Goal: Task Accomplishment & Management: Manage account settings

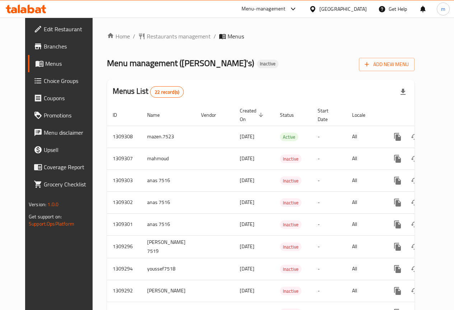
click at [59, 32] on span "Edit Restaurant" at bounding box center [69, 29] width 51 height 9
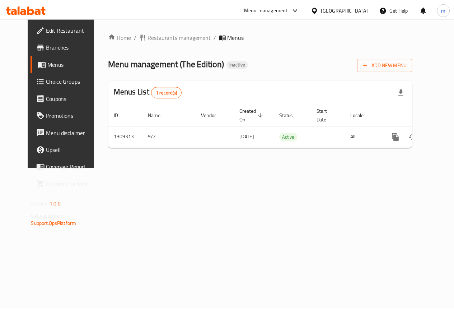
scroll to position [0, 3]
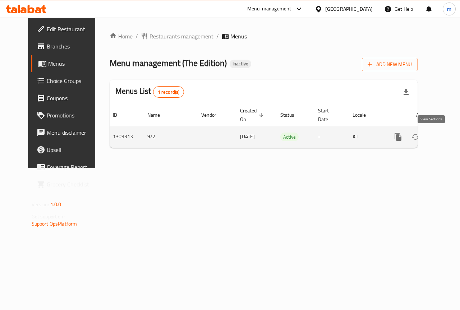
click at [445, 138] on icon "enhanced table" at bounding box center [449, 137] width 9 height 9
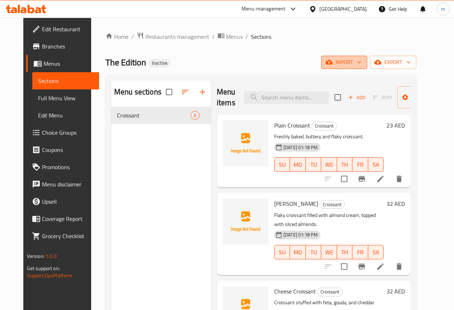
click at [360, 63] on span "import" at bounding box center [344, 62] width 34 height 9
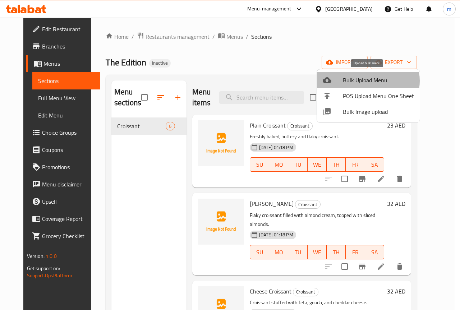
click at [367, 81] on span "Bulk Upload Menu" at bounding box center [378, 80] width 71 height 9
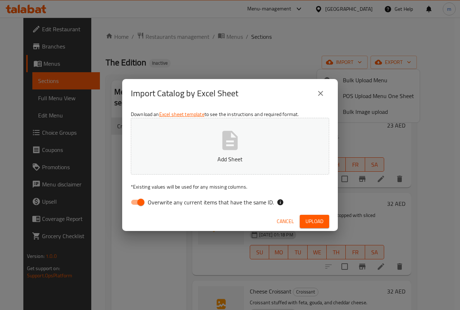
click at [139, 202] on input "Overwrite any current items that have the same ID." at bounding box center [140, 202] width 41 height 14
checkbox input "false"
click at [217, 145] on button "Add Sheet" at bounding box center [230, 146] width 198 height 57
click at [306, 219] on span "Upload" at bounding box center [314, 221] width 18 height 9
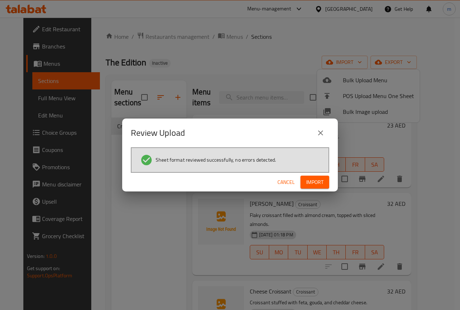
click at [315, 181] on span "Import" at bounding box center [314, 182] width 17 height 9
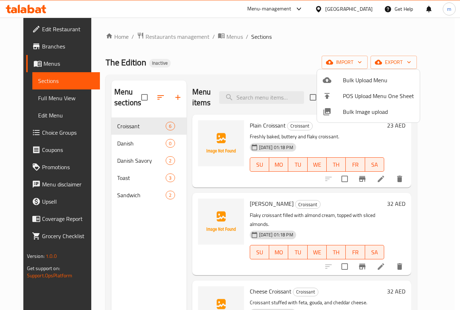
click at [44, 101] on div at bounding box center [230, 155] width 460 height 310
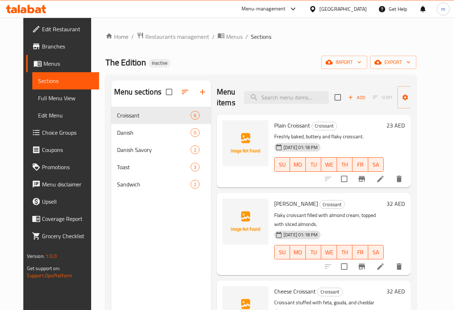
click at [48, 99] on span "Full Menu View" at bounding box center [65, 98] width 55 height 9
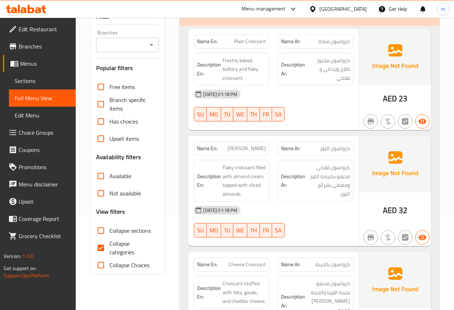
scroll to position [108, 0]
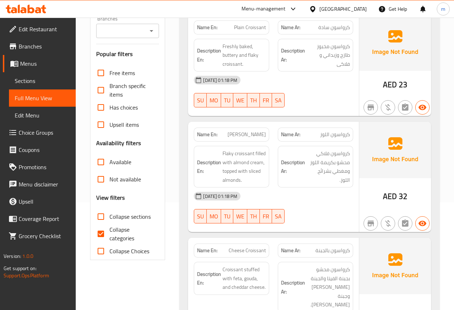
click at [99, 233] on input "Collapse categories" at bounding box center [100, 233] width 17 height 17
checkbox input "false"
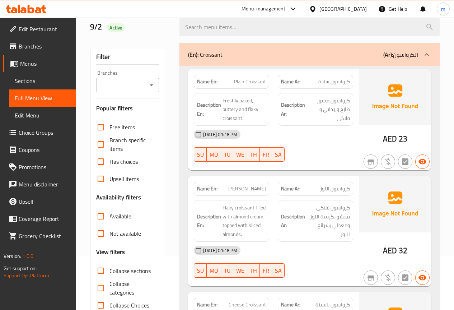
scroll to position [36, 0]
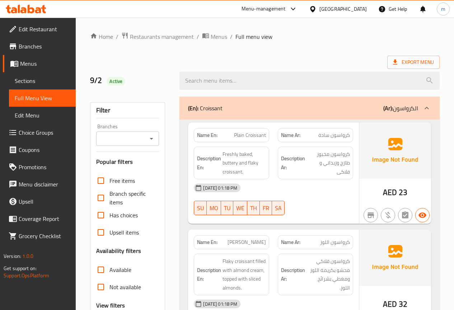
scroll to position [739, 0]
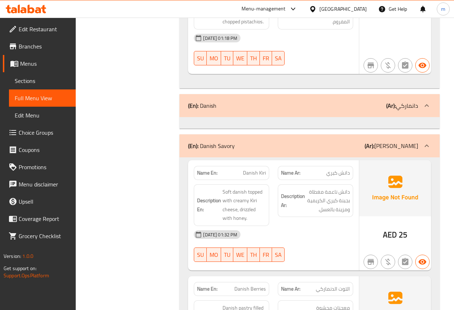
click at [51, 119] on span "Edit Menu" at bounding box center [42, 115] width 55 height 9
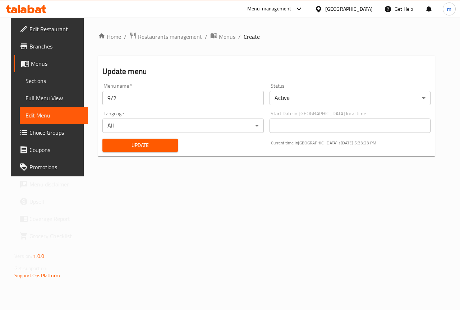
click at [33, 97] on span "Full Menu View" at bounding box center [54, 98] width 56 height 9
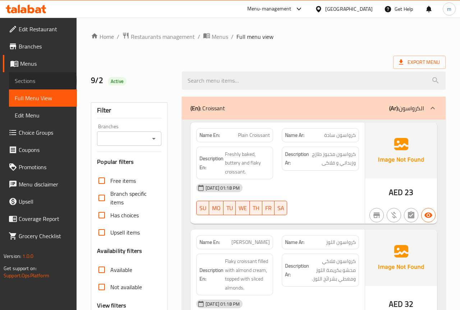
click at [29, 81] on span "Sections" at bounding box center [43, 81] width 56 height 9
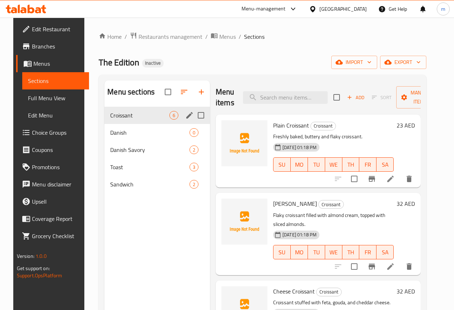
click at [119, 124] on div "Croissant 6" at bounding box center [158, 115] width 106 height 17
click at [120, 137] on span "Danish" at bounding box center [139, 132] width 59 height 9
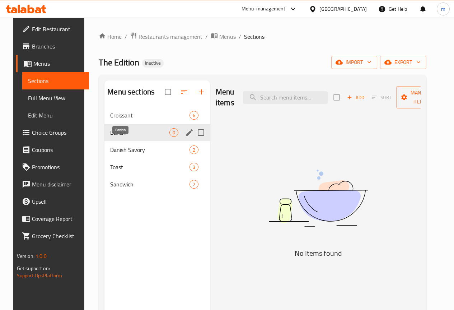
click at [118, 137] on span "Danish" at bounding box center [139, 132] width 59 height 9
click at [185, 137] on icon "edit" at bounding box center [189, 132] width 9 height 9
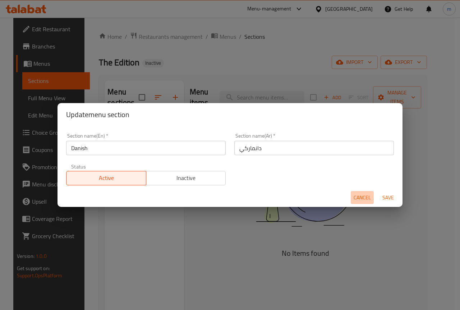
click at [358, 199] on span "Cancel" at bounding box center [361, 197] width 17 height 9
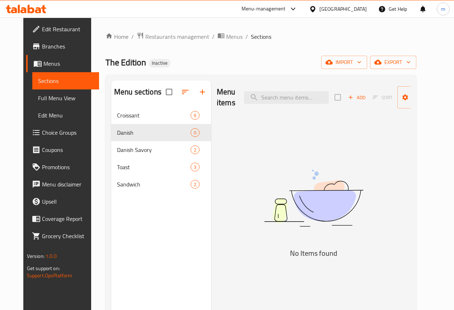
click at [348, 95] on icon "button" at bounding box center [351, 97] width 6 height 6
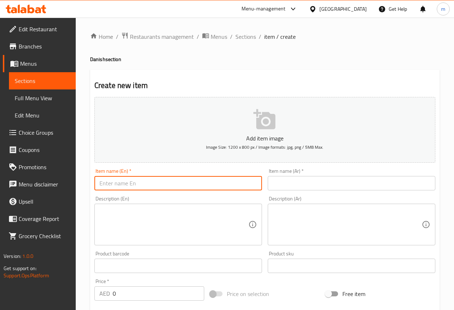
click at [159, 177] on input "text" at bounding box center [178, 183] width 168 height 14
paste input "Danish Kiri"
type input "Danish Kiri"
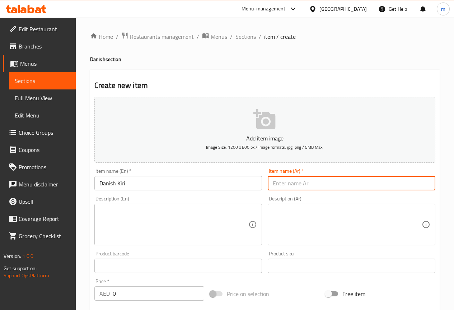
click at [293, 187] on input "text" at bounding box center [352, 183] width 168 height 14
paste input "دانش كيري"
type input "دانش كيري"
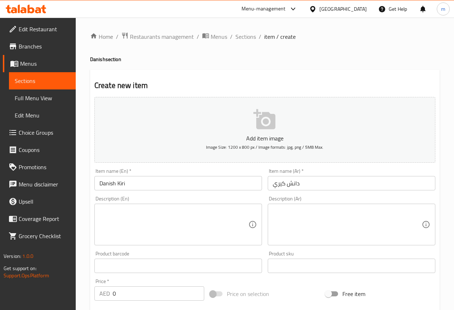
click at [197, 218] on textarea at bounding box center [174, 225] width 149 height 34
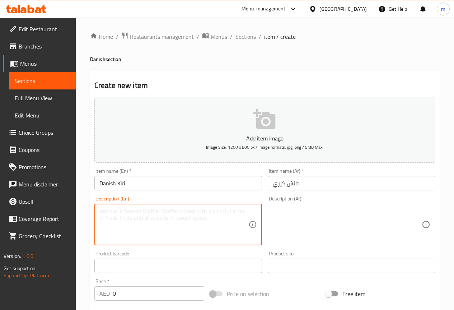
paste textarea "Soft danish topped with creamy Kiri cheese, drizzled with honey."
type textarea "Soft danish topped with creamy Kiri cheese, drizzled with honey."
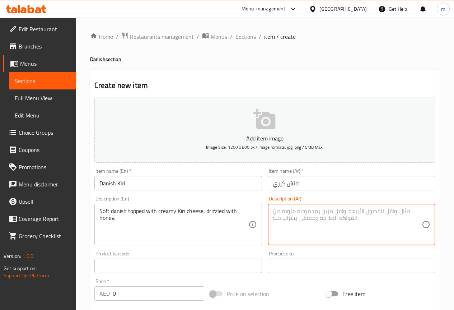
click at [304, 217] on textarea at bounding box center [347, 225] width 149 height 34
paste textarea "Soft danish topped with creamy Kiri cheese, drizzled with honey."
type textarea "Soft danish topped with creamy Kiri cheese, drizzled with honey."
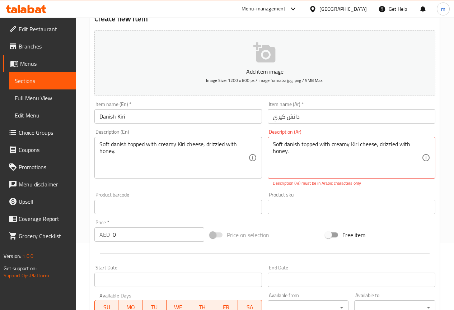
scroll to position [72, 0]
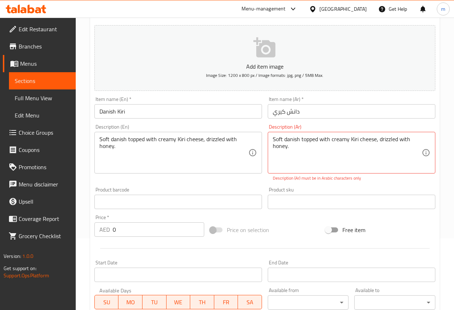
click at [137, 226] on input "0" at bounding box center [159, 229] width 92 height 14
click at [138, 225] on input "0" at bounding box center [159, 229] width 92 height 14
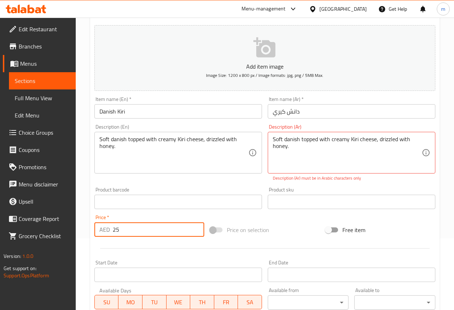
type input "25"
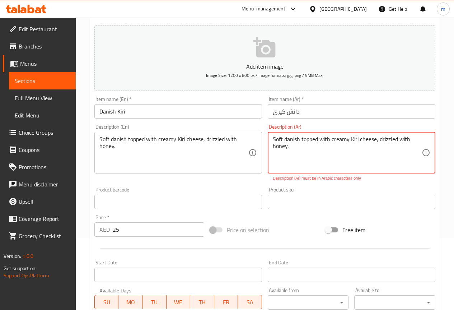
click at [300, 141] on textarea "Soft danish topped with creamy Kiri cheese, drizzled with honey." at bounding box center [347, 153] width 149 height 34
paste textarea "دانش ناعمة مغطاة بجبنة كيري الكريمية ومزينة بالعسل"
click at [368, 150] on textarea "دانش ناعمة مغطاة بجبنة كيري الكريمية ومزينة بالعسل." at bounding box center [347, 153] width 149 height 34
type textarea "دانش ناعمة مغطاة بجبنة كيري الكريمية ومزينة بالعسل."
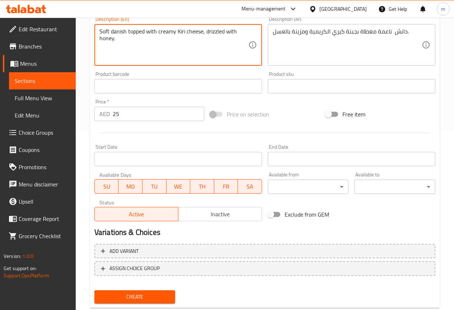
scroll to position [198, 0]
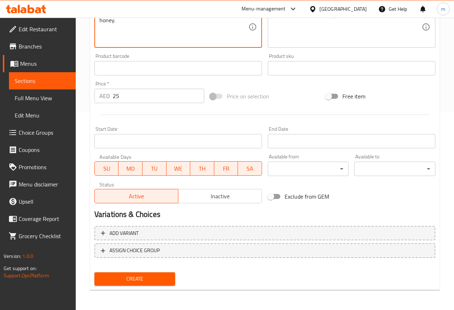
click at [151, 277] on span "Create" at bounding box center [135, 278] width 70 height 9
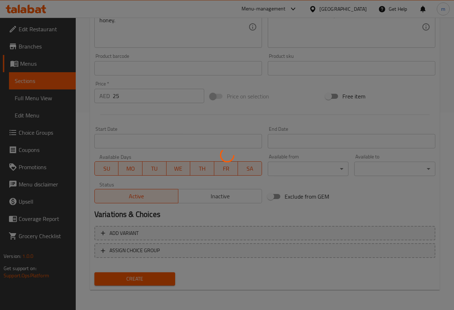
type input "0"
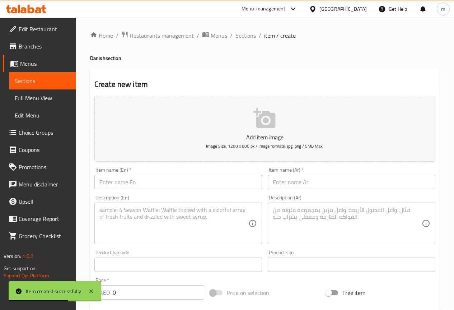
scroll to position [0, 0]
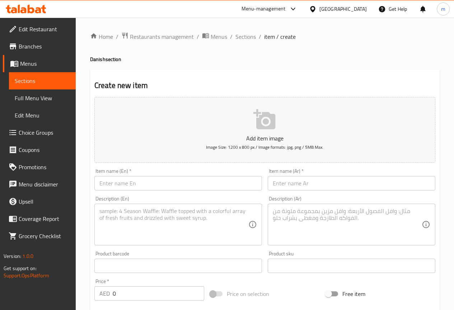
click at [47, 81] on span "Sections" at bounding box center [42, 81] width 55 height 9
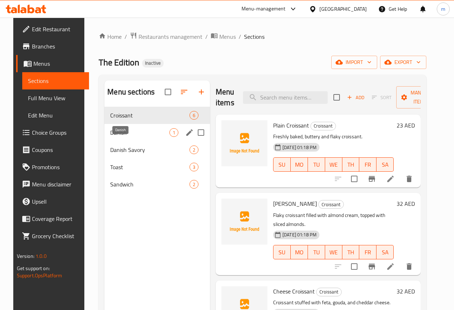
click at [126, 137] on span "Danish" at bounding box center [139, 132] width 59 height 9
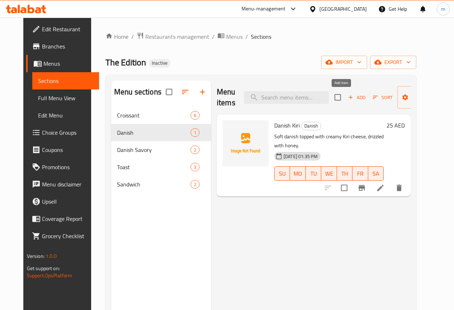
click at [347, 98] on span "Add" at bounding box center [356, 97] width 19 height 8
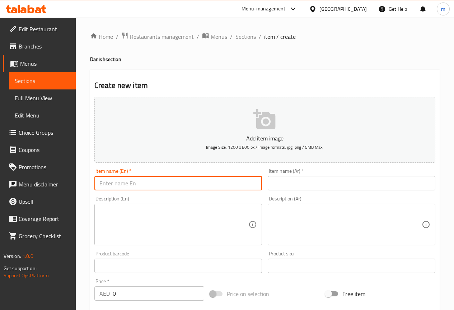
click at [166, 183] on input "text" at bounding box center [178, 183] width 168 height 14
paste input "Danish Berries"
type input "Danish Berries"
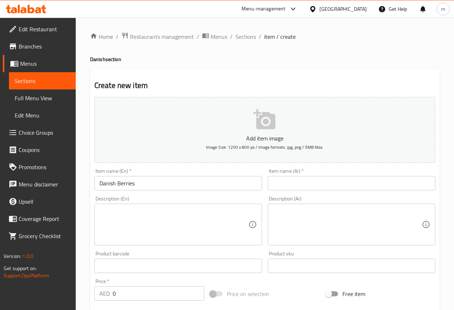
click at [302, 184] on input "text" at bounding box center [352, 183] width 168 height 14
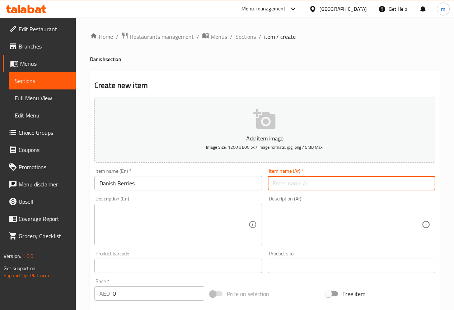
paste input "التوت الدنماركي"
type input "التوت الدنماركي"
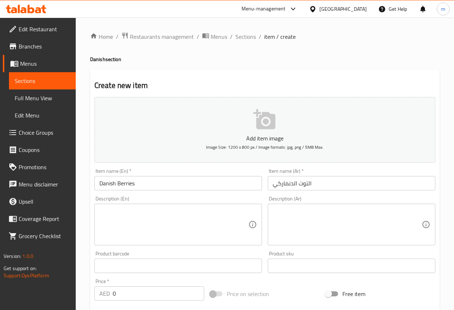
click at [159, 220] on textarea at bounding box center [174, 225] width 149 height 34
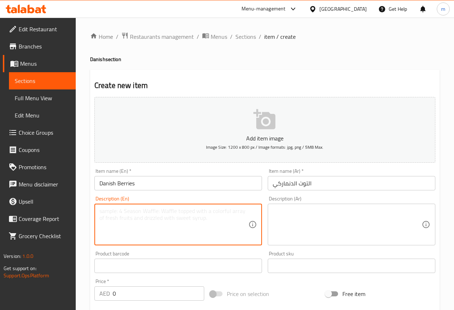
paste textarea "Danish pastry filled with jam, berries, and mixed fruits."
type textarea "Danish pastry filled with jam, berries, and mixed fruits."
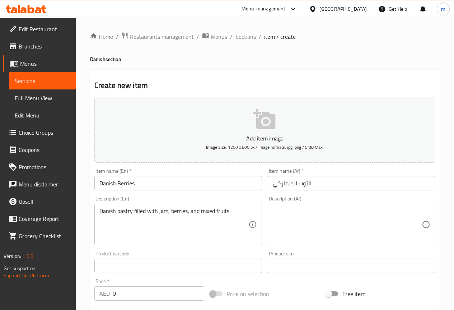
click at [328, 218] on textarea at bounding box center [347, 225] width 149 height 34
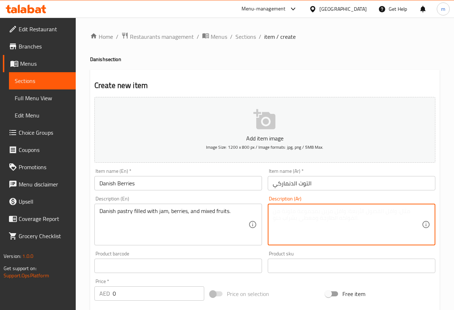
paste textarea "معجنات محشوة بالمربى والتوت والفواكه المختلطة."
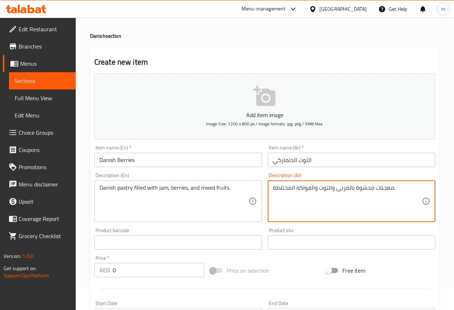
scroll to position [36, 0]
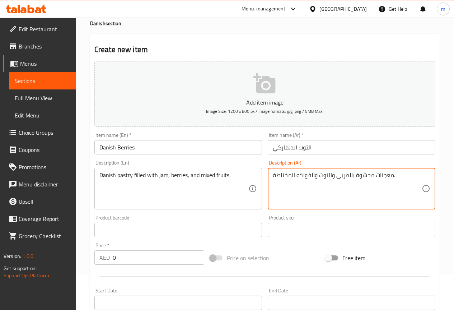
type textarea "معجنات محشوة بالمربى والتوت والفواكه المختلطة."
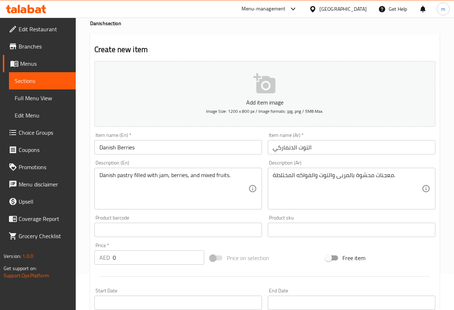
click at [142, 262] on input "0" at bounding box center [159, 257] width 92 height 14
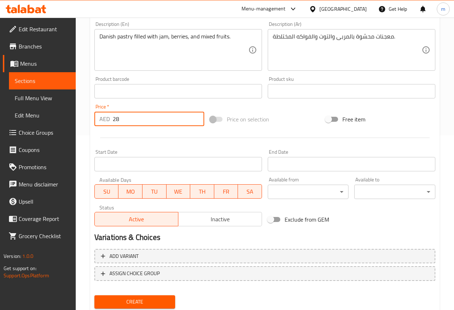
scroll to position [180, 0]
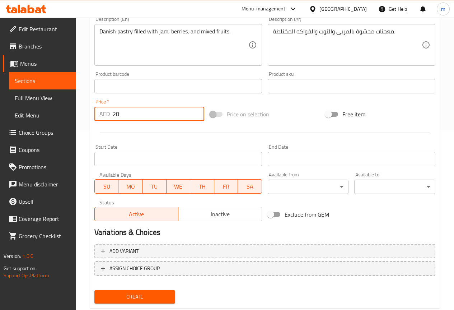
type input "28"
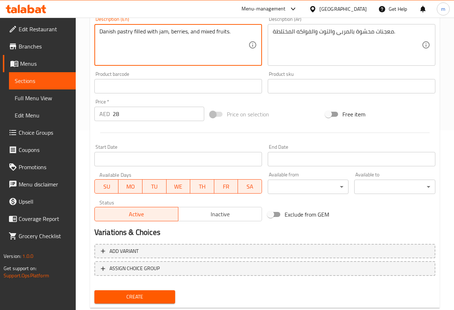
click at [113, 30] on textarea "Danish pastry filled with jam, berries, and mixed fruits." at bounding box center [174, 45] width 149 height 34
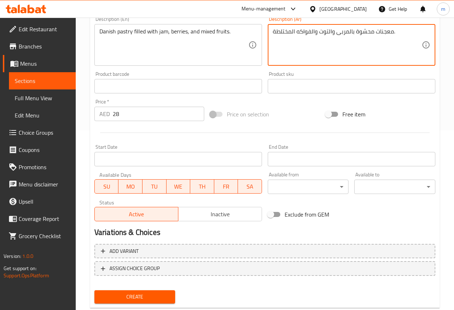
drag, startPoint x: 378, startPoint y: 30, endPoint x: 393, endPoint y: 29, distance: 15.8
click at [390, 39] on textarea "دانيش محشوة بالمربى والتوت والفواكه المختلطة." at bounding box center [347, 45] width 149 height 34
type textarea "دانيش محشوة بالمربى والتوت والفواكه المختلطة."
click at [133, 293] on span "Create" at bounding box center [135, 296] width 70 height 9
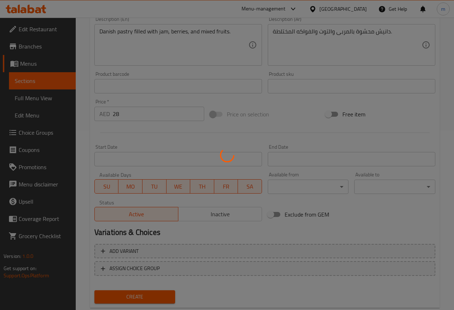
type input "0"
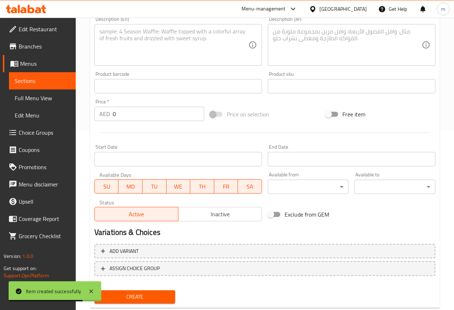
click at [34, 82] on span "Sections" at bounding box center [42, 81] width 55 height 9
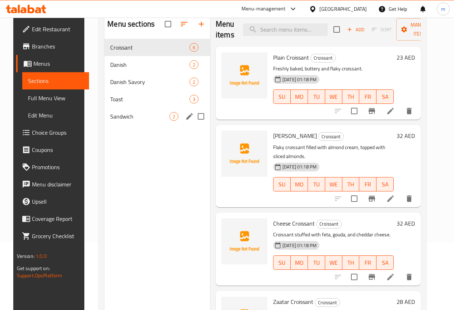
scroll to position [29, 0]
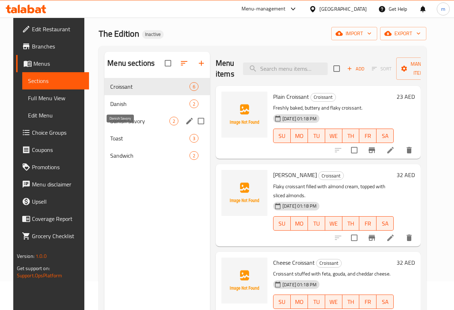
click at [124, 112] on div "Danish 2" at bounding box center [158, 103] width 106 height 17
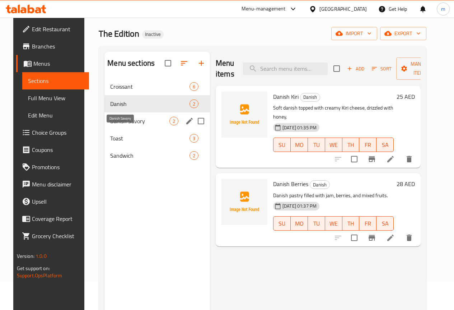
click at [125, 125] on span "Danish Savory" at bounding box center [139, 121] width 59 height 9
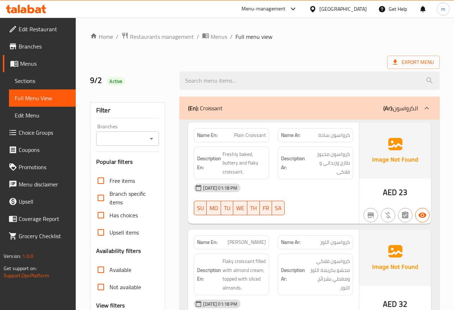
click at [41, 82] on span "Sections" at bounding box center [42, 81] width 55 height 9
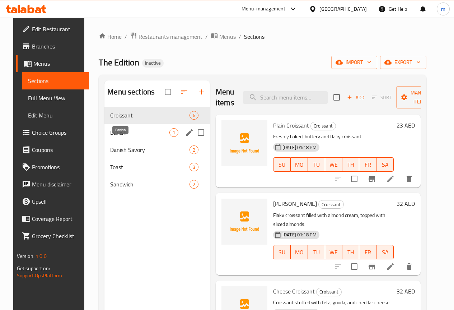
click at [111, 137] on span "Danish" at bounding box center [139, 132] width 59 height 9
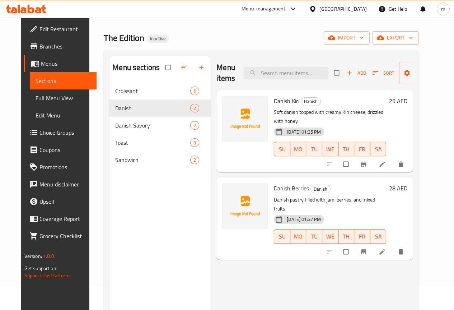
scroll to position [36, 0]
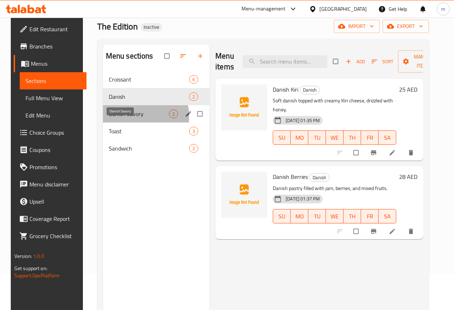
click at [125, 118] on span "Danish Savory" at bounding box center [139, 114] width 60 height 9
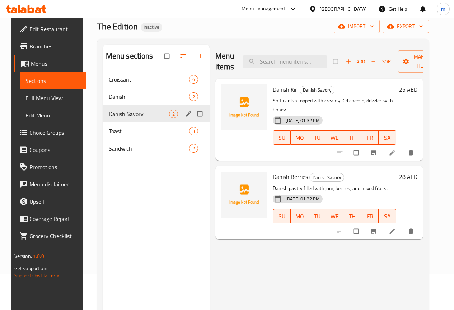
click at [137, 122] on div "Danish Savory 2" at bounding box center [156, 113] width 107 height 17
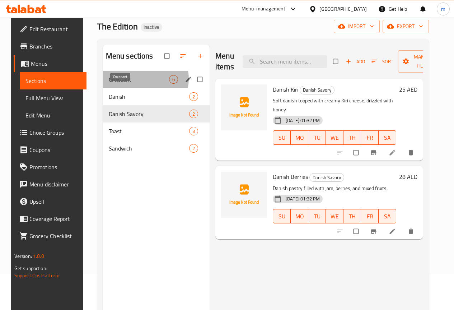
click at [131, 84] on span "Croissant" at bounding box center [139, 79] width 60 height 9
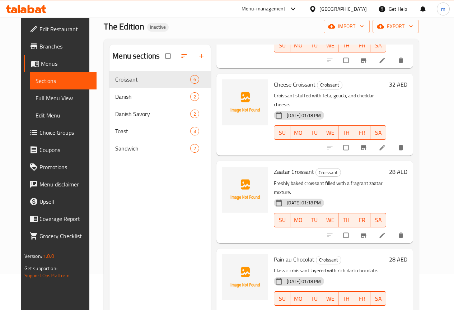
scroll to position [190, 0]
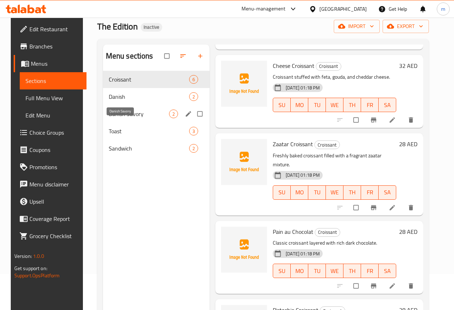
click at [113, 118] on span "Danish Savory" at bounding box center [139, 114] width 60 height 9
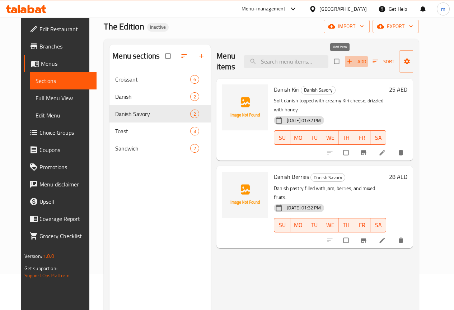
click at [348, 61] on icon "button" at bounding box center [350, 62] width 4 height 4
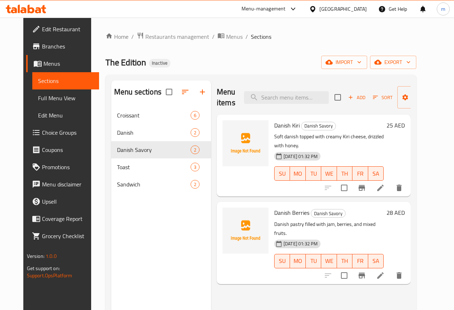
scroll to position [36, 0]
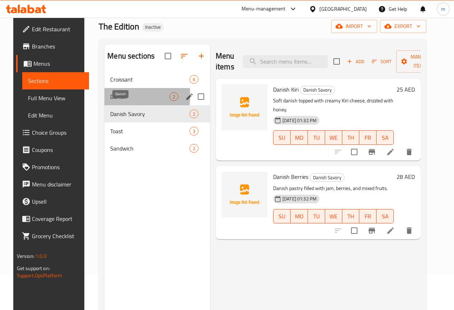
click at [114, 101] on span "Danish" at bounding box center [139, 96] width 59 height 9
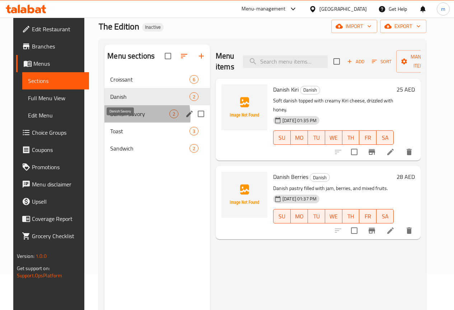
click at [121, 118] on span "Danish Savory" at bounding box center [139, 114] width 59 height 9
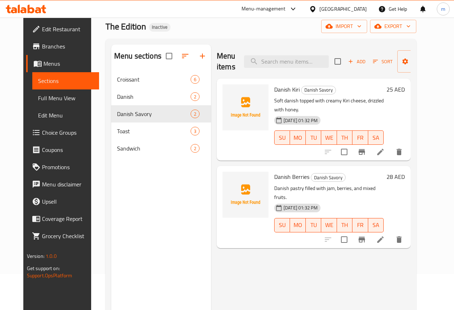
click at [274, 90] on span "Danish Kiri" at bounding box center [287, 89] width 26 height 11
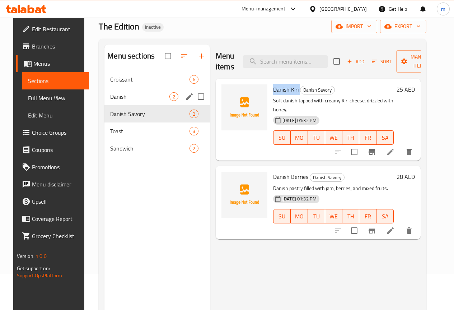
click at [133, 101] on span "Danish" at bounding box center [139, 96] width 59 height 9
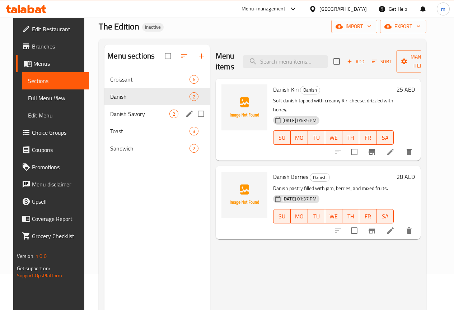
click at [105, 122] on div "Danish Savory 2" at bounding box center [158, 113] width 106 height 17
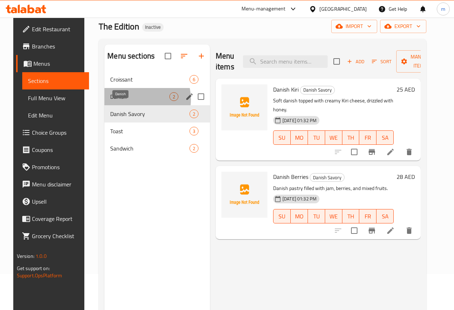
click at [127, 101] on span "Danish" at bounding box center [139, 96] width 59 height 9
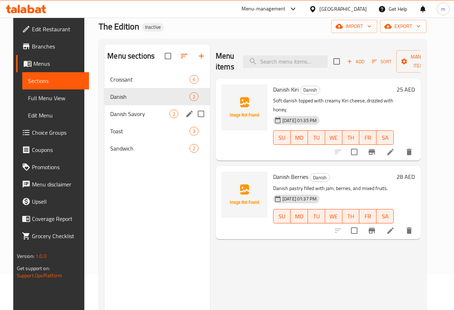
click at [152, 122] on div "Danish Savory 2" at bounding box center [158, 113] width 106 height 17
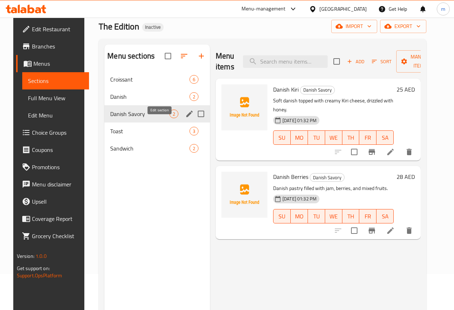
click at [185, 118] on icon "edit" at bounding box center [189, 114] width 9 height 9
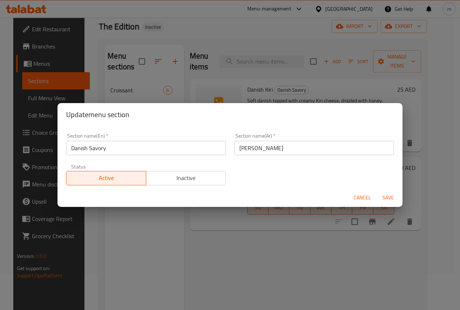
click at [364, 197] on span "Cancel" at bounding box center [361, 197] width 17 height 9
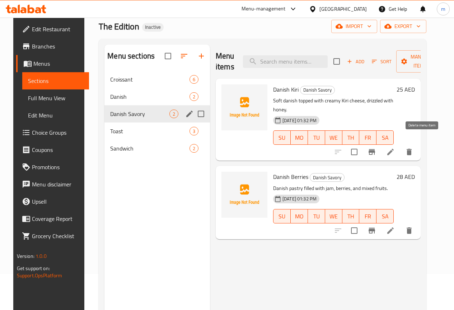
click at [416, 145] on button "delete" at bounding box center [409, 151] width 17 height 17
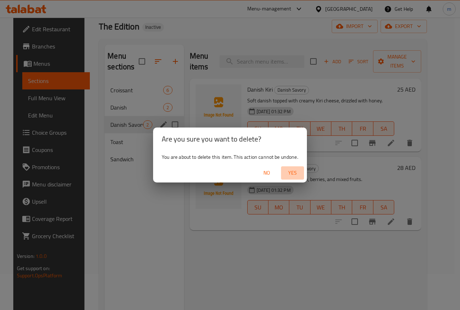
click at [293, 171] on span "Yes" at bounding box center [292, 172] width 17 height 9
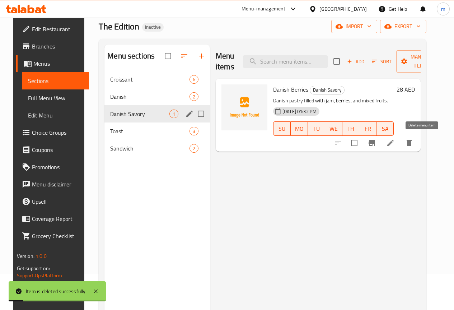
click at [414, 147] on icon "delete" at bounding box center [409, 143] width 9 height 9
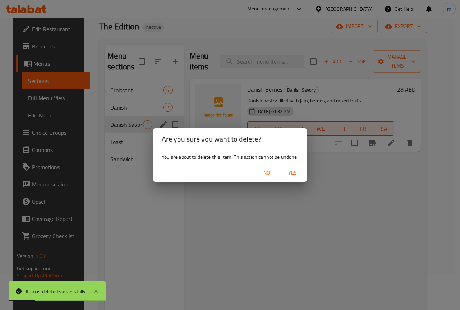
click at [292, 176] on span "Yes" at bounding box center [292, 172] width 17 height 9
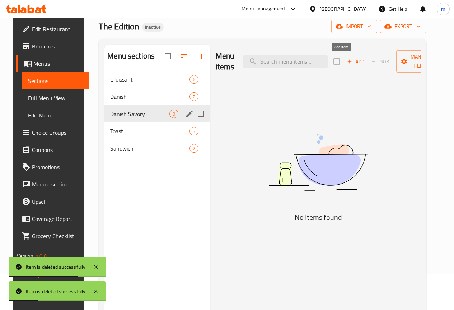
click at [346, 64] on span "Add" at bounding box center [355, 61] width 19 height 8
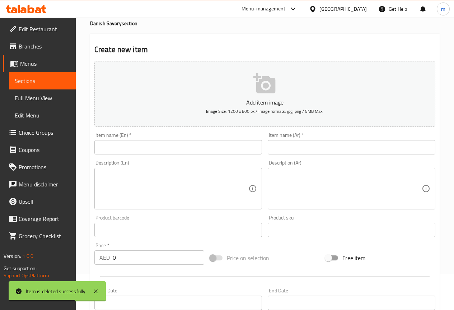
click at [196, 139] on div "Item name (En)   * Item name (En) *" at bounding box center [178, 144] width 168 height 22
click at [196, 148] on input "text" at bounding box center [178, 147] width 168 height 14
paste input "Danish Pepperoni"
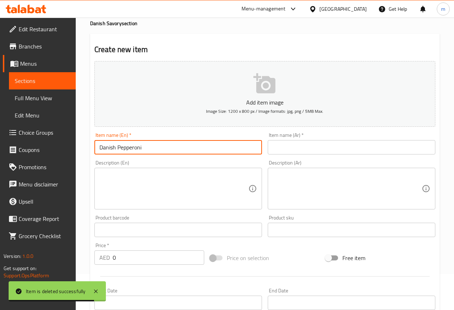
type input "Danish Pepperoni"
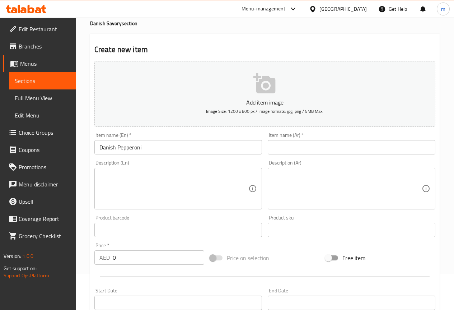
click at [294, 152] on input "text" at bounding box center [352, 147] width 168 height 14
paste input "بيبروني دانمركي"
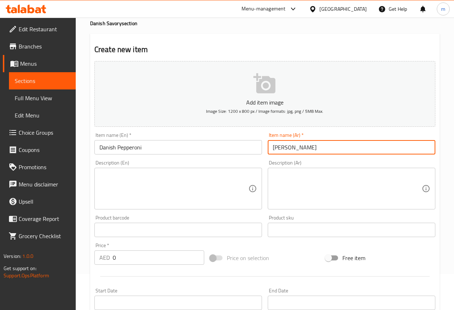
type input "بيبروني دانمركي"
click at [213, 175] on textarea at bounding box center [174, 189] width 149 height 34
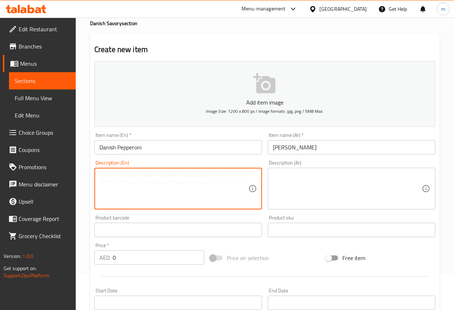
paste textarea "Savory danish with tomato sauce, mozzarella, and pepperoni."
type textarea "Savory danish with tomato sauce, mozzarella, and pepperoni."
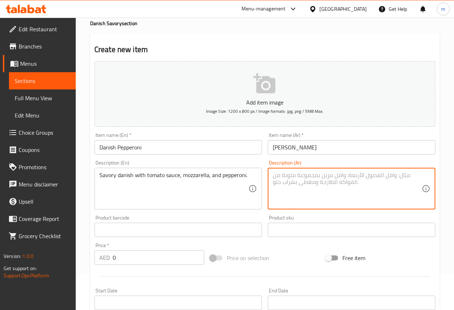
click at [284, 182] on textarea at bounding box center [347, 189] width 149 height 34
paste textarea "دانيش مالح مع صوص الطماطم، موزاريلا، وبيبروني."
type textarea "دانيش مالح مع صوص الطماطم، موزاريلا، وبيبروني."
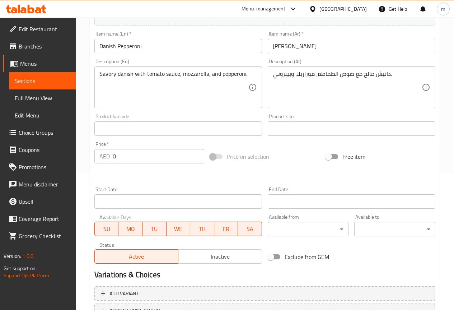
scroll to position [180, 0]
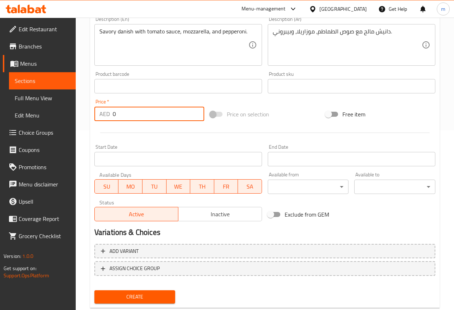
click at [135, 117] on input "0" at bounding box center [159, 114] width 92 height 14
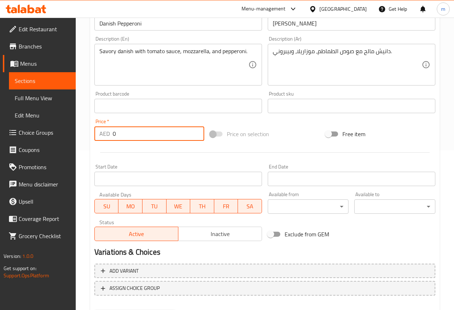
scroll to position [144, 0]
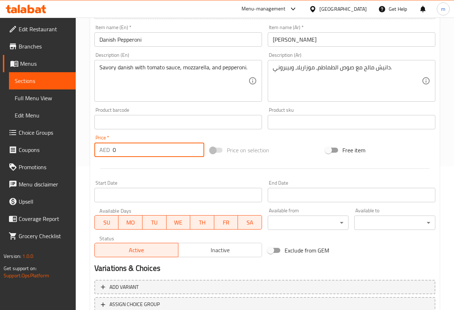
click at [135, 117] on input "text" at bounding box center [178, 122] width 168 height 14
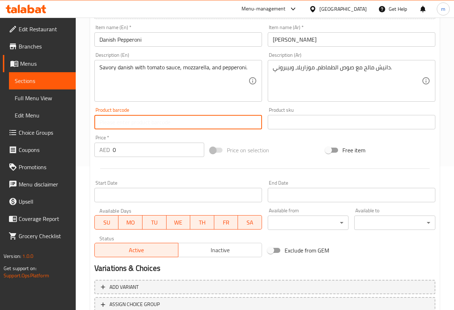
click at [110, 154] on div "AED 0 Price *" at bounding box center [149, 150] width 110 height 14
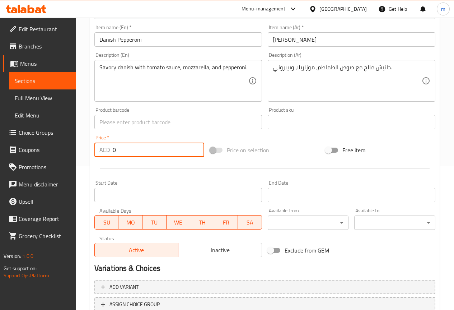
click at [110, 154] on div "AED 0 Price *" at bounding box center [149, 150] width 110 height 14
click at [113, 148] on input "0" at bounding box center [159, 150] width 92 height 14
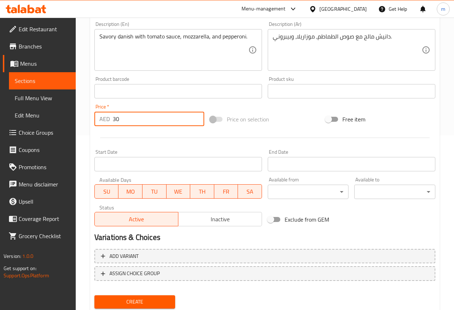
scroll to position [198, 0]
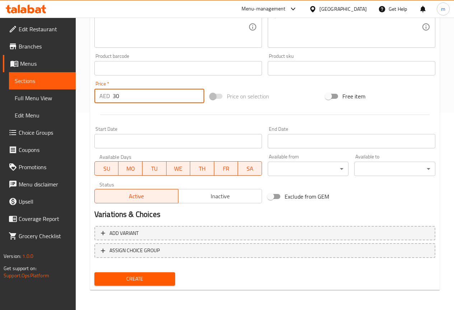
type input "30"
click at [149, 279] on span "Create" at bounding box center [135, 278] width 70 height 9
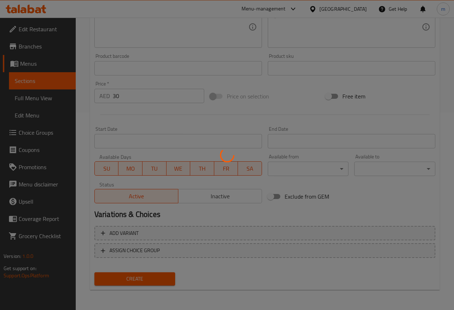
type input "0"
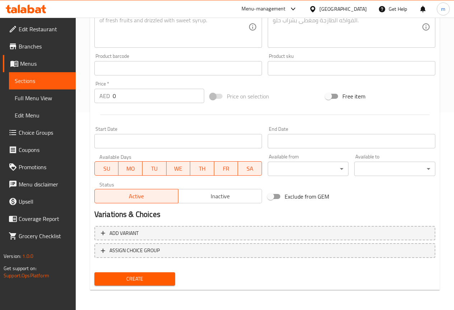
click at [38, 77] on span "Sections" at bounding box center [42, 81] width 55 height 9
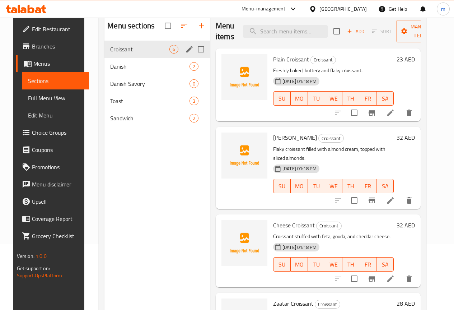
scroll to position [29, 0]
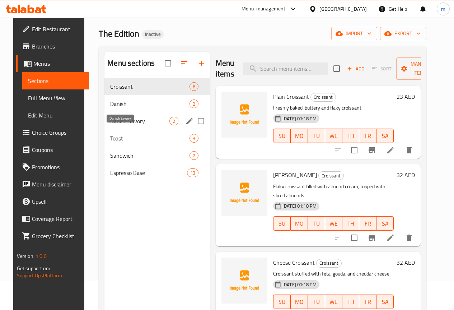
click at [121, 125] on span "Danish Savory" at bounding box center [139, 121] width 59 height 9
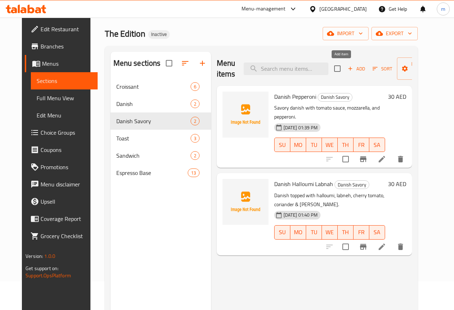
click at [347, 70] on span "Add" at bounding box center [356, 69] width 19 height 8
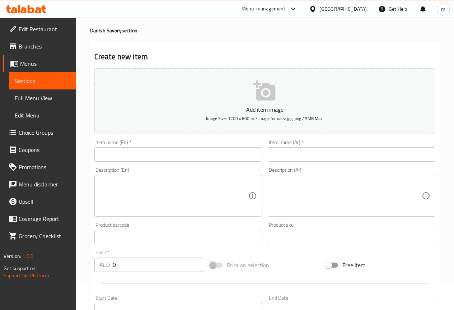
click at [219, 153] on input "text" at bounding box center [178, 154] width 168 height 14
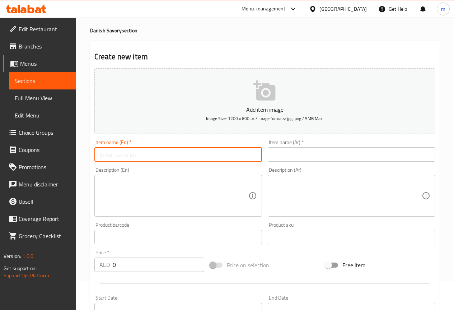
paste input "Danish Pesto"
type input "Danish Pesto"
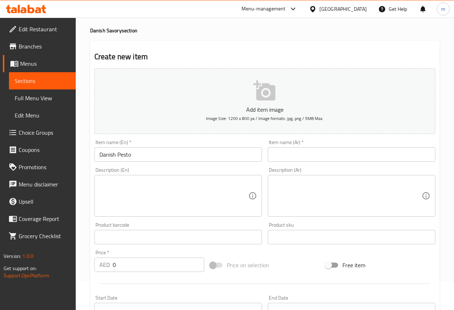
click at [327, 151] on input "text" at bounding box center [352, 154] width 168 height 14
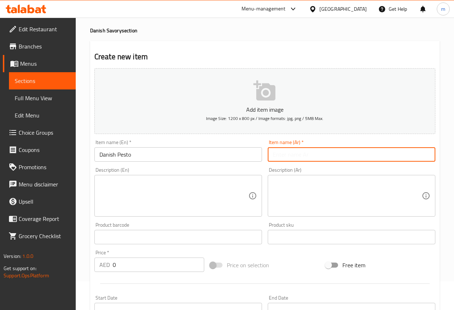
paste input "بيستو الدنماركي"
type input "بيستو الدنماركي"
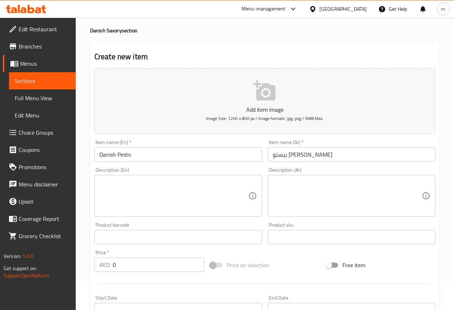
click at [205, 185] on textarea at bounding box center [174, 196] width 149 height 34
paste textarea "Danish layered with mozzarella, burrata, and sauce pesto."
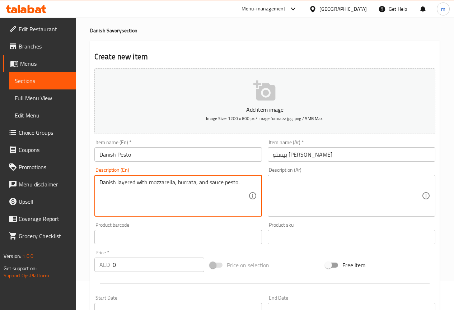
type textarea "Danish layered with mozzarella, burrata, and sauce pesto."
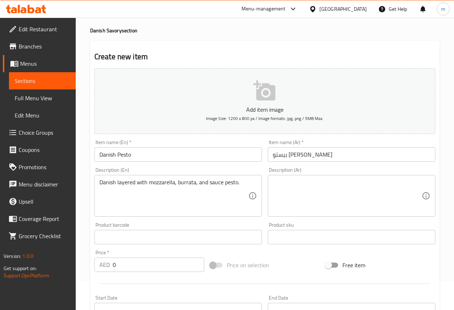
click at [302, 192] on textarea at bounding box center [347, 196] width 149 height 34
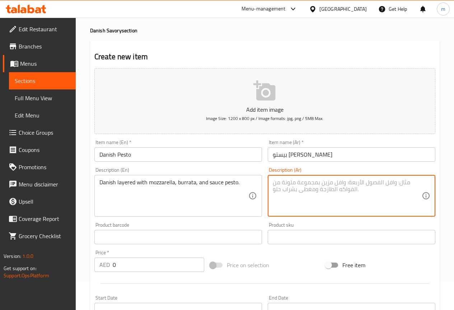
click at [374, 192] on textarea at bounding box center [347, 196] width 149 height 34
paste textarea "طبقات دانيش مع جبن الموزاريلا والبوراتا وصوص البيستو."
type textarea "طبقات دانيش مع جبن الموزاريلا والبوراتا وصوص البيستو."
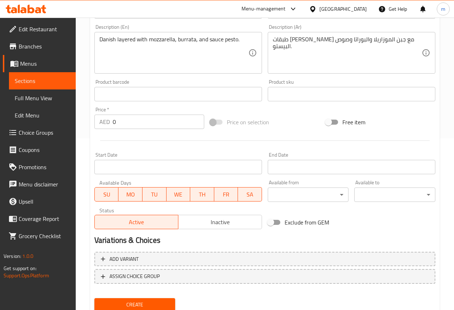
scroll to position [172, 0]
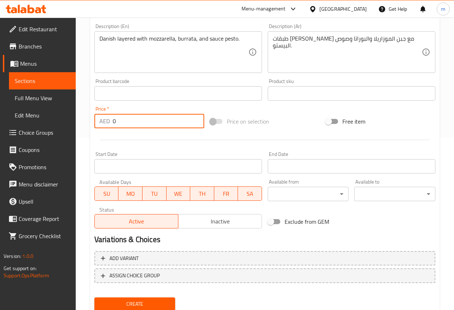
click at [125, 121] on input "0" at bounding box center [159, 121] width 92 height 14
click at [125, 120] on input "0" at bounding box center [159, 121] width 92 height 14
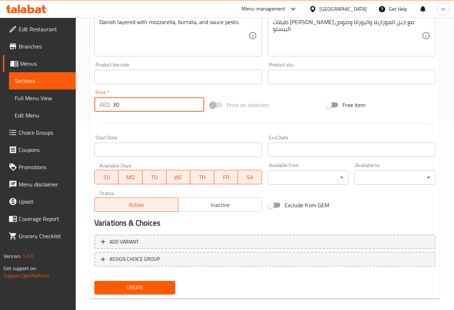
scroll to position [198, 0]
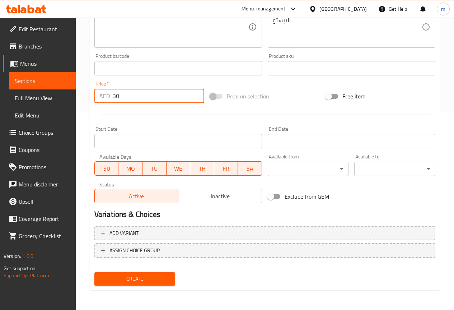
type input "30"
click at [144, 283] on span "Create" at bounding box center [135, 278] width 70 height 9
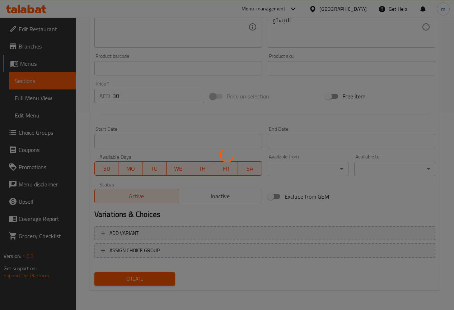
type input "0"
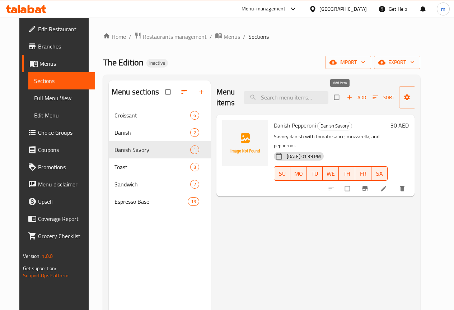
click at [345, 97] on button "Add" at bounding box center [356, 97] width 23 height 11
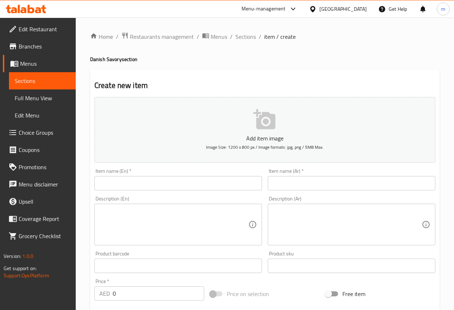
click at [202, 181] on input "text" at bounding box center [178, 183] width 168 height 14
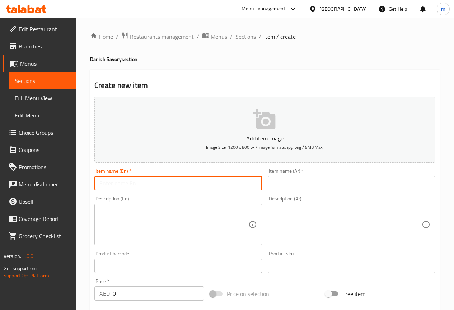
paste input "Danish Halloumi Labnah"
type input "Danish Halloumi Labnah"
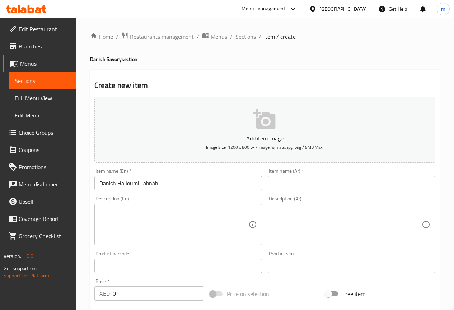
click at [329, 180] on input "text" at bounding box center [352, 183] width 168 height 14
paste input "لبنة حلومي دانيش"
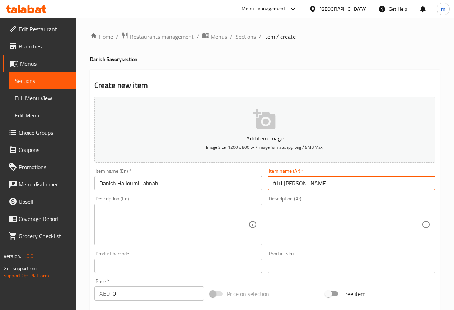
type input "لبنة حلومي دانيش"
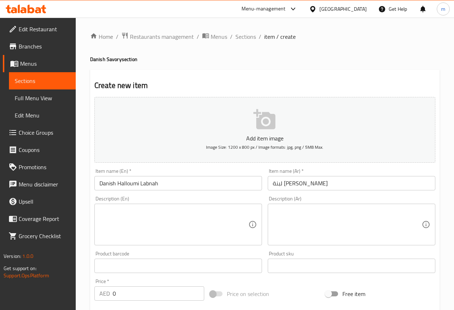
click at [203, 215] on textarea at bounding box center [174, 225] width 149 height 34
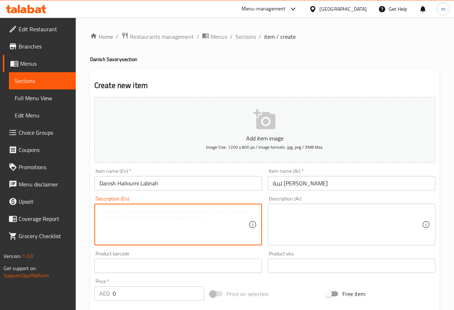
paste textarea "Danish topped with halloumi, labneh, cherry tomato, coriander & [PERSON_NAME]."
type textarea "Danish topped with halloumi, labneh, cherry tomato, coriander & [PERSON_NAME]."
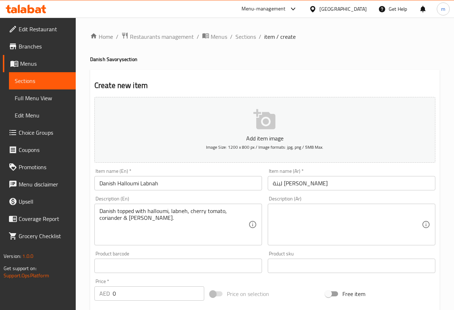
click at [365, 217] on textarea at bounding box center [347, 225] width 149 height 34
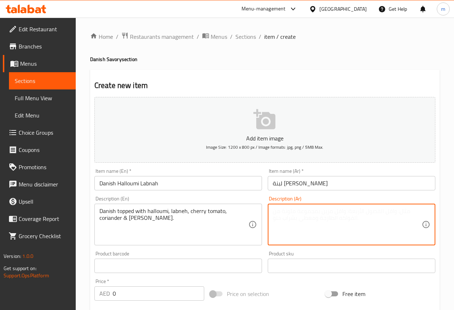
paste textarea "خبز دانمركي مغطى بالجبن الحلوم واللبنة والطماطم الكرزية والكزبرة والبقدونس."
type textarea "خبز دانمركي مغطى بالجبن الحلوم واللبنة والطماطم الكرزية والكزبرة والبقدونس."
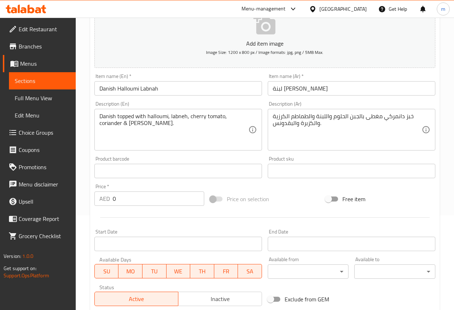
scroll to position [144, 0]
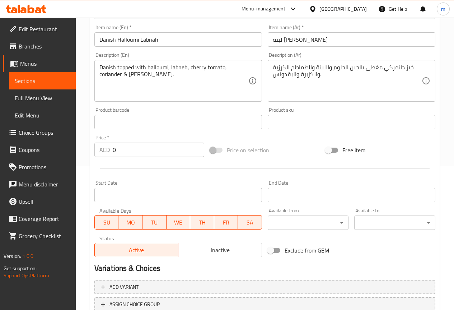
click at [125, 145] on input "0" at bounding box center [159, 150] width 92 height 14
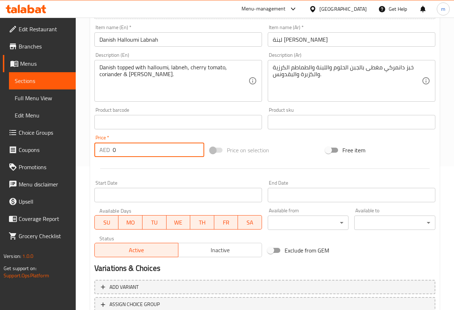
click at [125, 145] on input "0" at bounding box center [159, 150] width 92 height 14
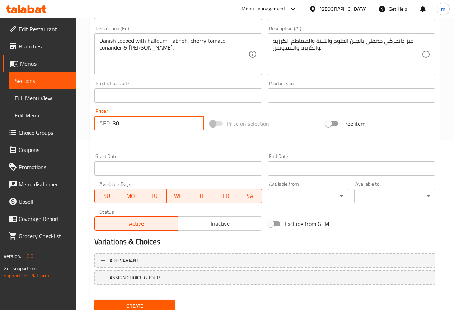
scroll to position [198, 0]
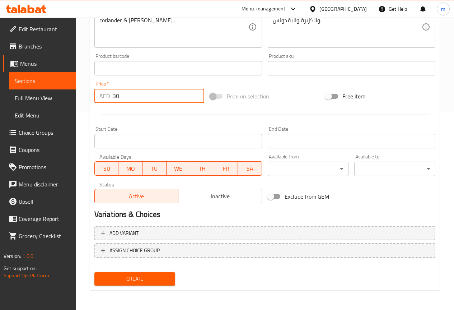
type input "30"
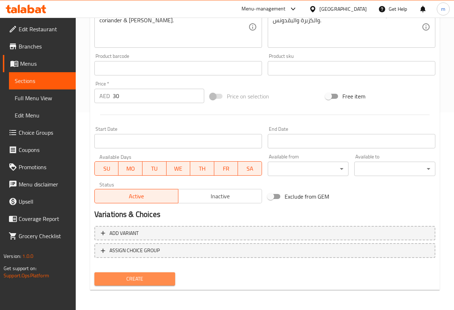
click at [119, 283] on span "Create" at bounding box center [135, 278] width 70 height 9
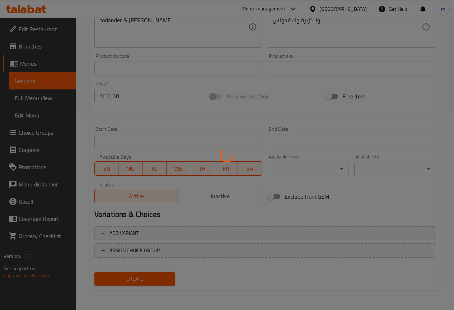
type input "0"
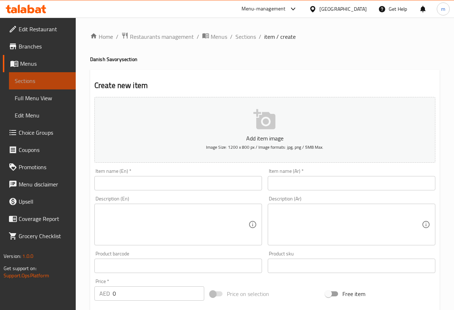
click at [37, 79] on span "Sections" at bounding box center [42, 81] width 55 height 9
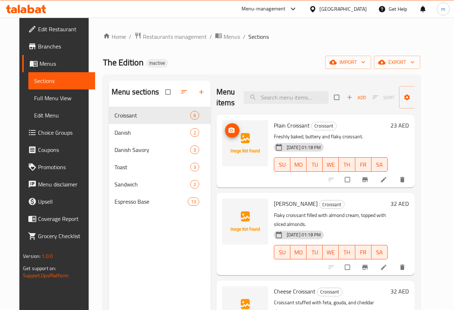
scroll to position [144, 0]
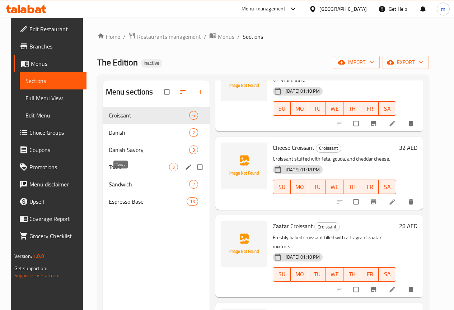
click at [120, 171] on span "Toast" at bounding box center [139, 167] width 60 height 9
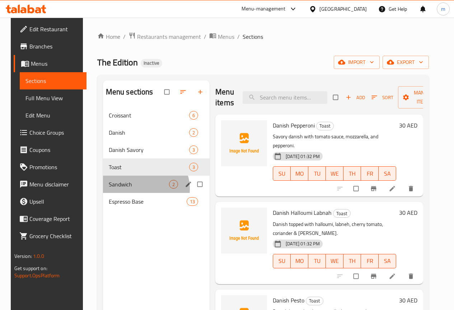
click at [137, 193] on div "Sandwich 2" at bounding box center [156, 184] width 107 height 17
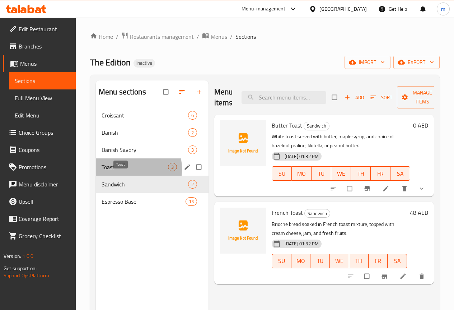
click at [118, 171] on span "Toast" at bounding box center [135, 167] width 66 height 9
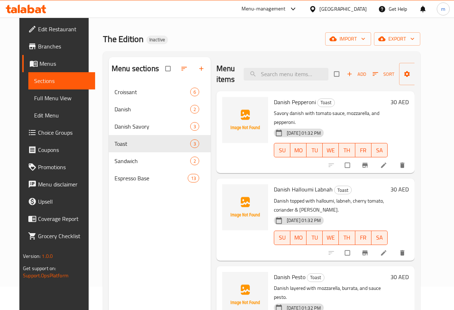
scroll to position [36, 0]
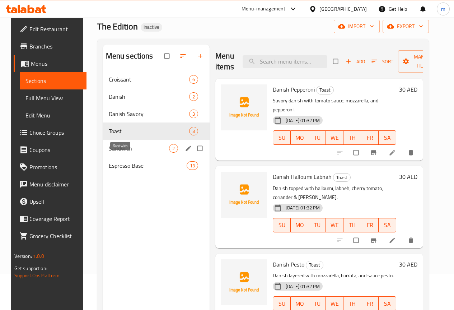
click at [119, 153] on span "Sandwich" at bounding box center [139, 148] width 60 height 9
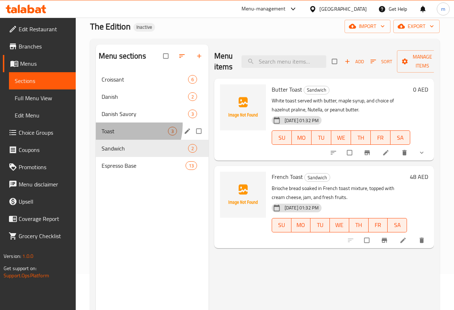
click at [121, 136] on div "Toast 3" at bounding box center [152, 130] width 113 height 17
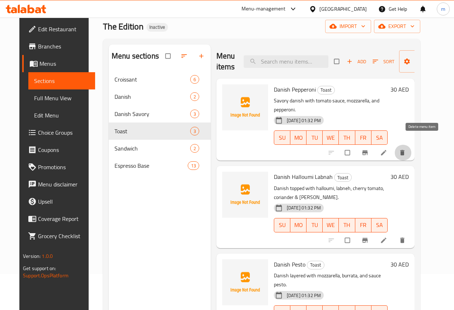
click at [405, 150] on icon "delete" at bounding box center [403, 152] width 4 height 5
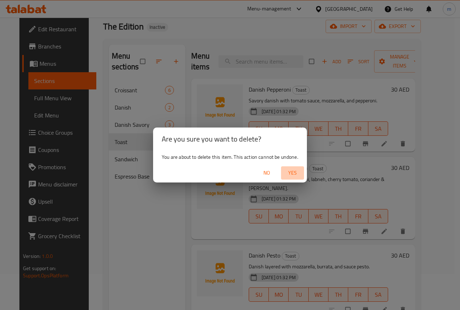
click at [290, 172] on span "Yes" at bounding box center [292, 172] width 17 height 9
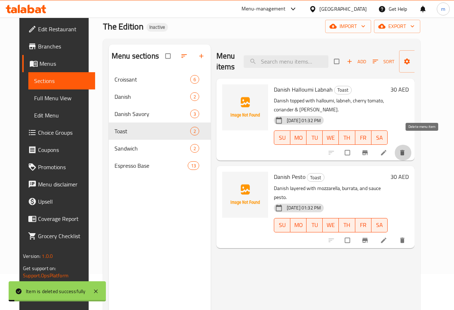
click at [406, 149] on icon "delete" at bounding box center [402, 152] width 7 height 7
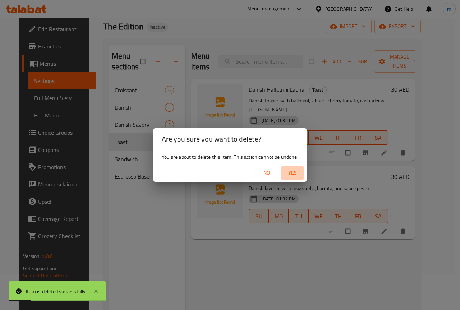
click at [287, 175] on span "Yes" at bounding box center [292, 172] width 17 height 9
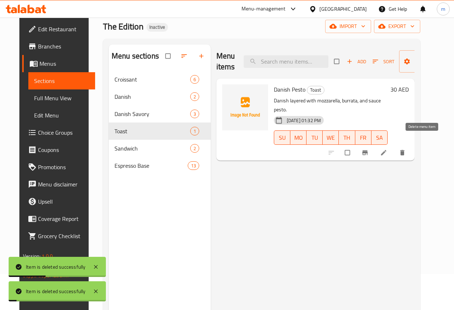
click at [406, 149] on icon "delete" at bounding box center [402, 152] width 7 height 7
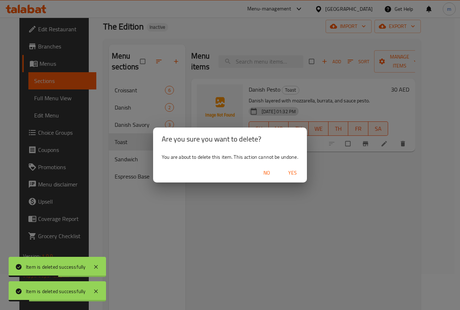
click at [293, 173] on span "Yes" at bounding box center [292, 172] width 17 height 9
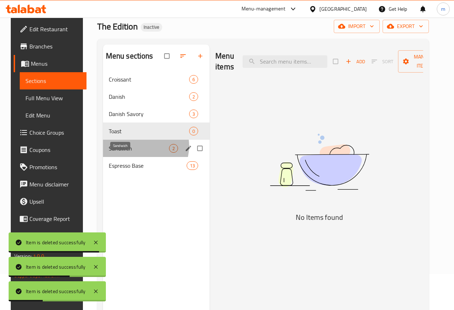
click at [133, 153] on span "Sandwich" at bounding box center [139, 148] width 60 height 9
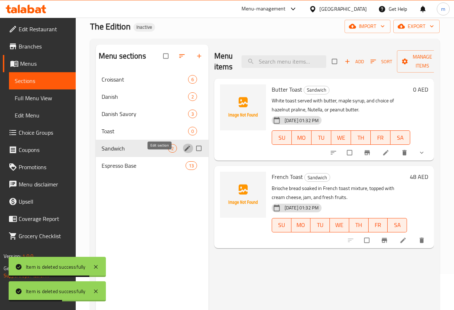
click at [184, 152] on icon "edit" at bounding box center [187, 148] width 7 height 7
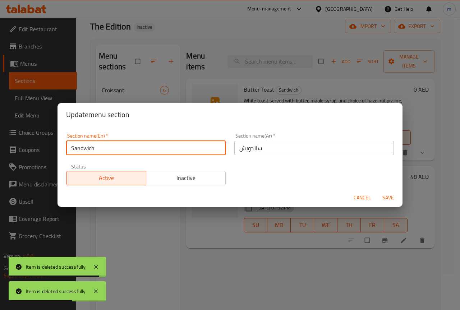
click at [144, 143] on input "Sandwich" at bounding box center [145, 148] width 159 height 14
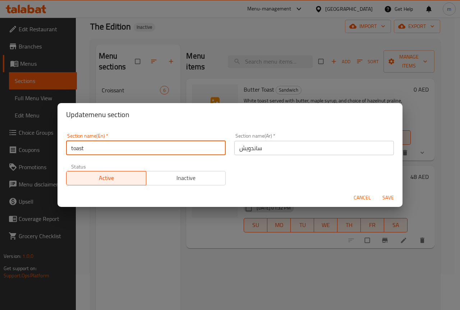
type input "toast"
click at [376, 191] on button "Save" at bounding box center [387, 197] width 23 height 13
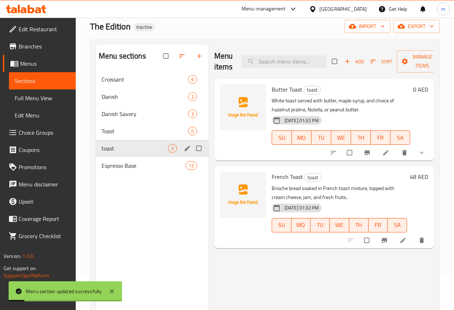
click at [184, 152] on icon "edit" at bounding box center [187, 148] width 7 height 7
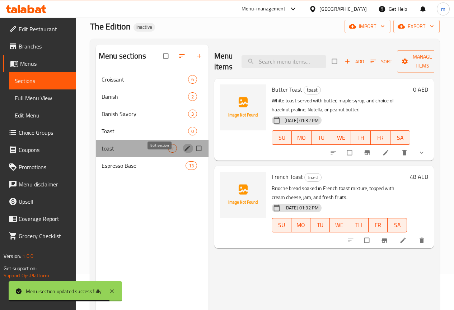
click at [184, 152] on icon "edit" at bounding box center [187, 148] width 7 height 7
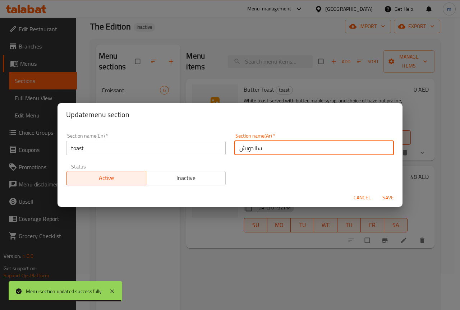
click at [256, 146] on input "ساندويش" at bounding box center [313, 148] width 159 height 14
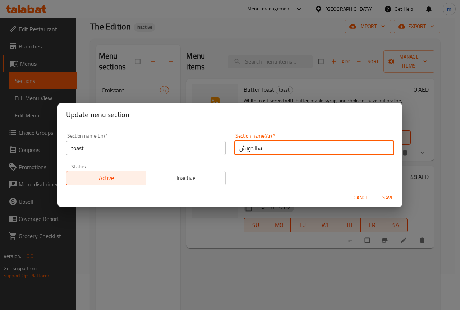
click at [256, 146] on input "ساندويش" at bounding box center [313, 148] width 159 height 14
paste input "وست"
type input "توست"
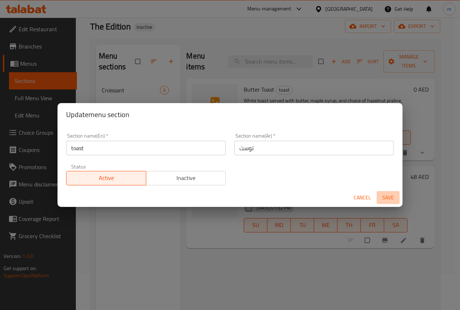
click at [387, 198] on span "Save" at bounding box center [387, 197] width 17 height 9
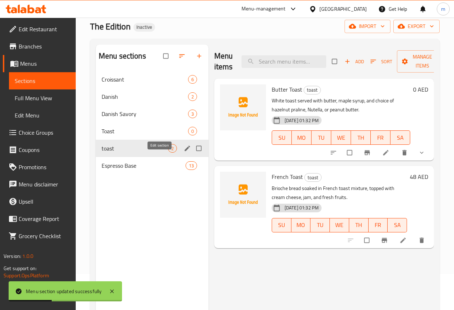
click at [184, 152] on icon "edit" at bounding box center [187, 148] width 7 height 7
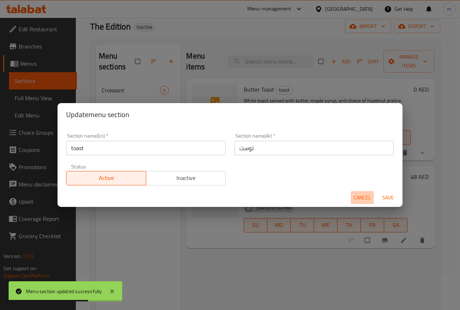
click at [358, 200] on span "Cancel" at bounding box center [361, 197] width 17 height 9
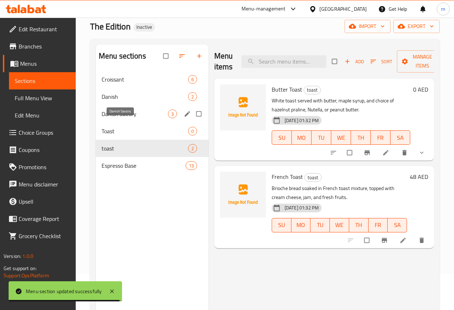
click at [132, 118] on span "Danish Savory" at bounding box center [135, 114] width 66 height 9
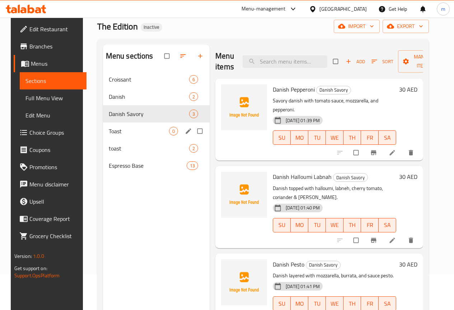
click at [119, 135] on div "Toast 0" at bounding box center [156, 130] width 107 height 17
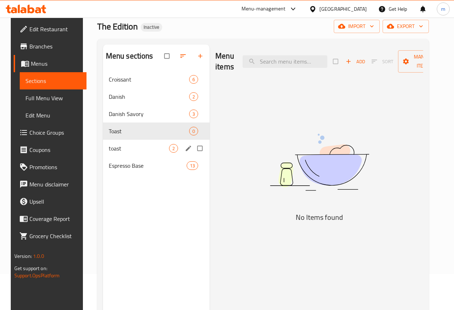
click at [114, 150] on div "toast 2" at bounding box center [156, 148] width 107 height 17
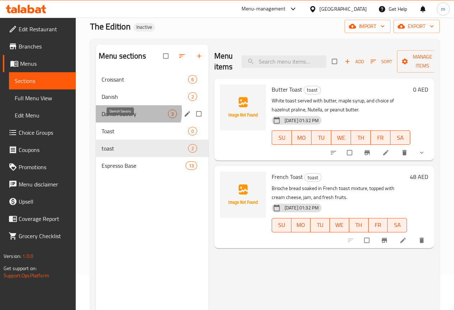
click at [129, 118] on span "Danish Savory" at bounding box center [135, 114] width 66 height 9
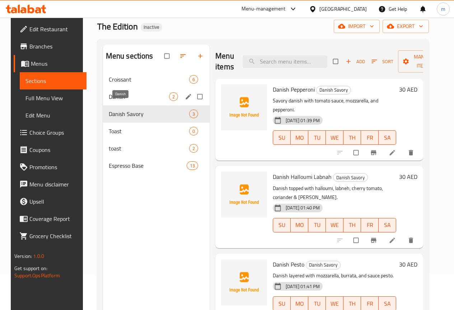
click at [128, 101] on span "Danish" at bounding box center [139, 96] width 60 height 9
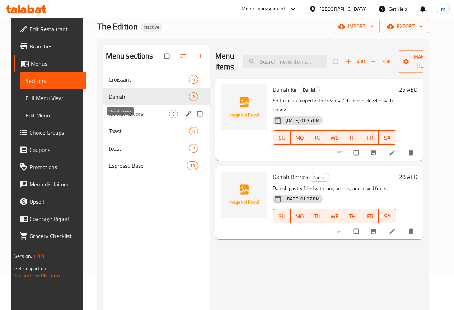
click at [132, 118] on span "Danish Savory" at bounding box center [139, 114] width 60 height 9
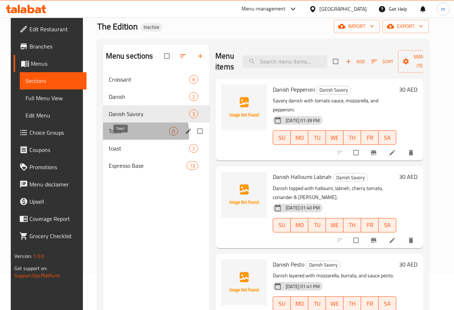
click at [129, 135] on span "Toast" at bounding box center [139, 131] width 60 height 9
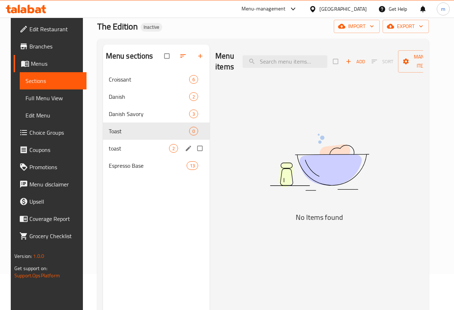
click at [124, 154] on div "toast 2" at bounding box center [156, 148] width 107 height 17
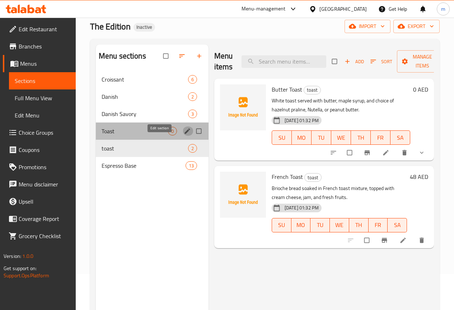
click at [184, 135] on icon "edit" at bounding box center [187, 131] width 7 height 7
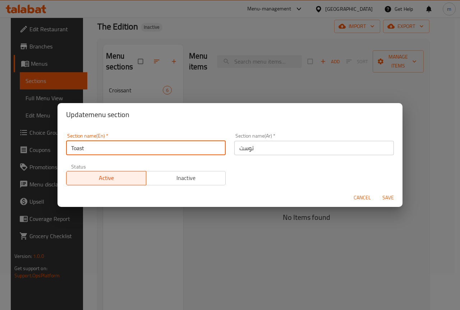
click at [157, 143] on input "Toast" at bounding box center [145, 148] width 159 height 14
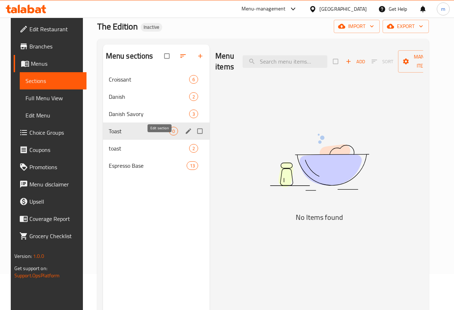
click at [185, 135] on icon "edit" at bounding box center [188, 131] width 7 height 7
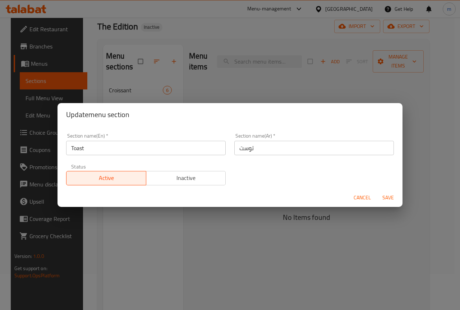
click at [147, 144] on input "Toast" at bounding box center [145, 148] width 159 height 14
paste input "Sandwich"
type input "Sandwich"
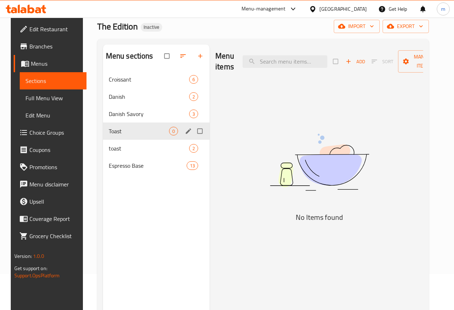
click at [124, 135] on span "Toast" at bounding box center [139, 131] width 60 height 9
click at [185, 135] on icon "edit" at bounding box center [188, 131] width 7 height 7
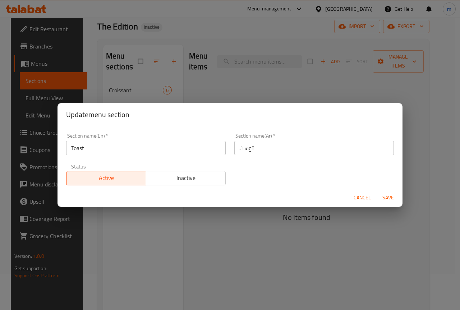
click at [147, 155] on input "Toast" at bounding box center [145, 148] width 159 height 14
paste input "Sandwich"
type input "Sandwich"
click at [253, 146] on input "توست" at bounding box center [313, 148] width 159 height 14
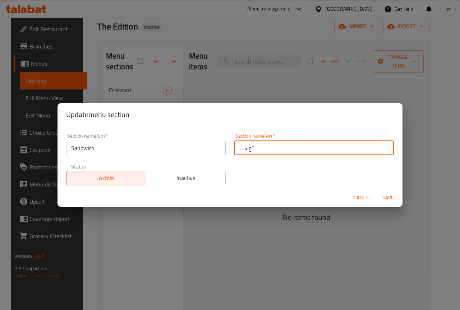
click at [253, 146] on input "توست" at bounding box center [313, 148] width 159 height 14
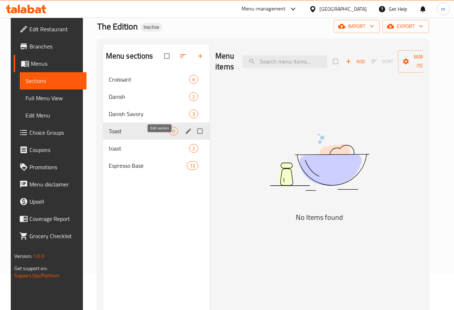
click at [185, 135] on icon "edit" at bounding box center [188, 131] width 7 height 7
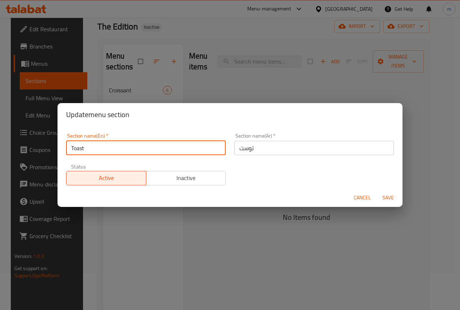
drag, startPoint x: 198, startPoint y: 145, endPoint x: 78, endPoint y: 145, distance: 120.0
click at [95, 145] on input "Toast" at bounding box center [145, 148] width 159 height 14
drag, startPoint x: 92, startPoint y: 147, endPoint x: 0, endPoint y: 148, distance: 92.0
click at [10, 148] on div "Update menu section Section name(En)   * Toast Section name(En) * Section name(…" at bounding box center [230, 155] width 460 height 310
paste input "Sandwich"
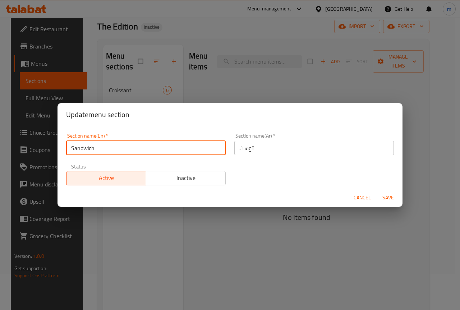
type input "Sandwich"
click at [265, 147] on input "توست" at bounding box center [313, 148] width 159 height 14
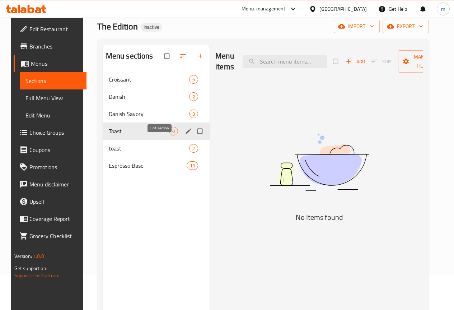
drag, startPoint x: 119, startPoint y: 131, endPoint x: 61, endPoint y: 107, distance: 62.3
click at [84, 117] on div "Home / Restaurants management / Menus / Sections The Edition Inactive import ex…" at bounding box center [263, 178] width 361 height 393
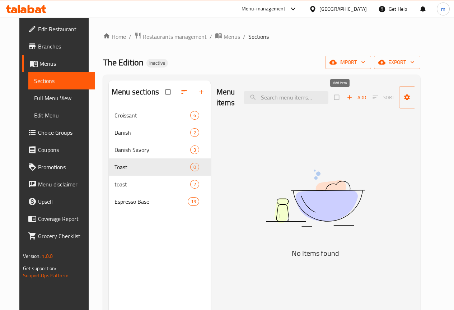
click at [346, 97] on icon "button" at bounding box center [349, 97] width 7 height 7
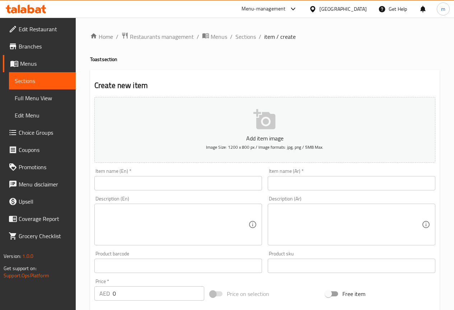
click at [149, 182] on input "text" at bounding box center [178, 183] width 168 height 14
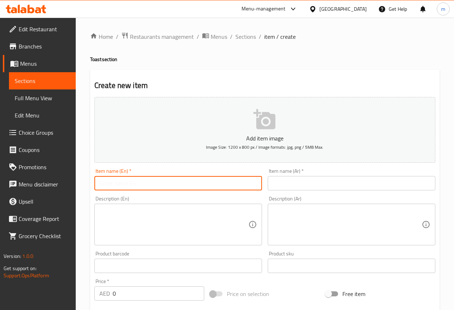
paste input "Tuna Sandwich"
type input "Tuna Sandwich"
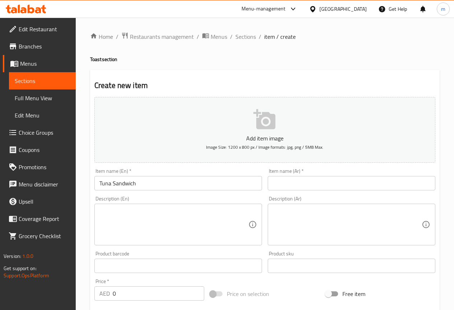
click at [309, 184] on input "text" at bounding box center [352, 183] width 168 height 14
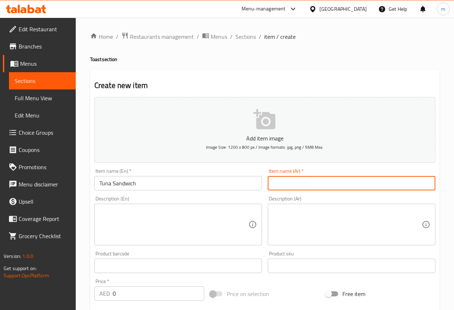
paste input "سندويتش تونة"
type input "سندويتش تونة"
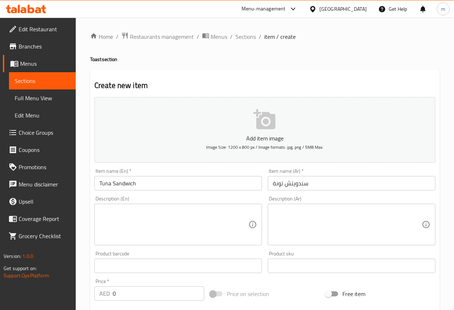
click at [173, 222] on textarea at bounding box center [174, 225] width 149 height 34
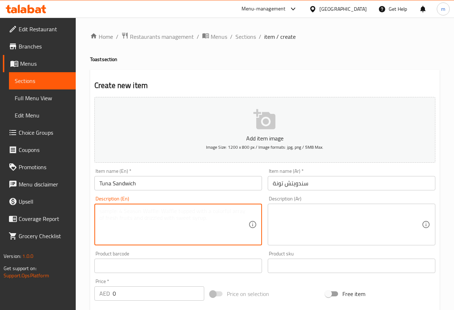
paste textarea "Toasted sourdough filled with spicy tuna mix, avocado, baby rocca, jalapeño, ta…"
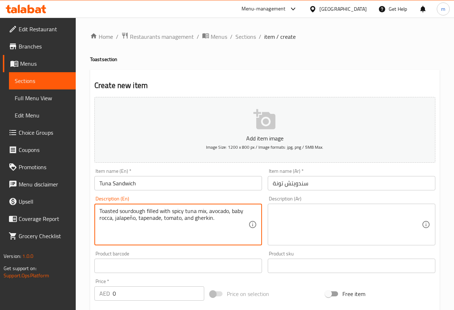
type textarea "Toasted sourdough filled with spicy tuna mix, avocado, baby rocca, jalapeño, ta…"
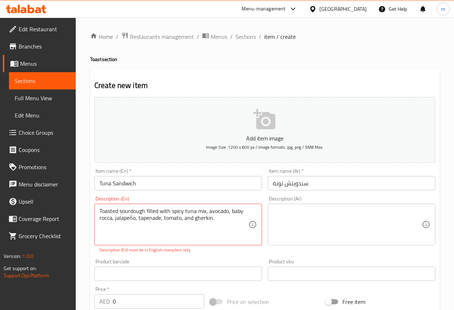
click at [342, 210] on textarea at bounding box center [347, 225] width 149 height 34
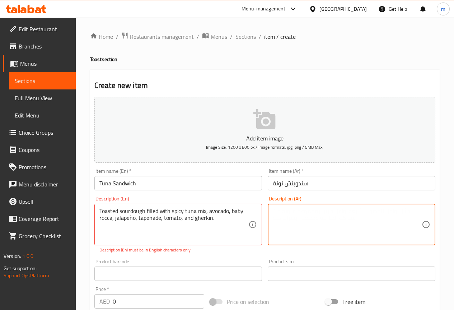
paste textarea "خبز العجين المخمر المليء بمزيج التونة الحار والأفوكادو وجرجير صغيروالهالبينو وا…"
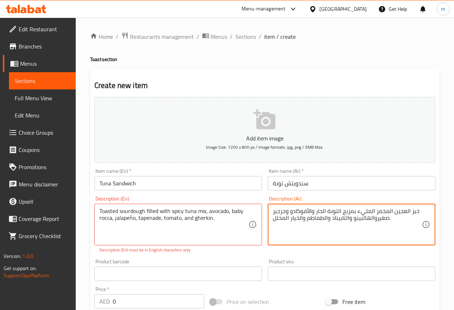
scroll to position [108, 0]
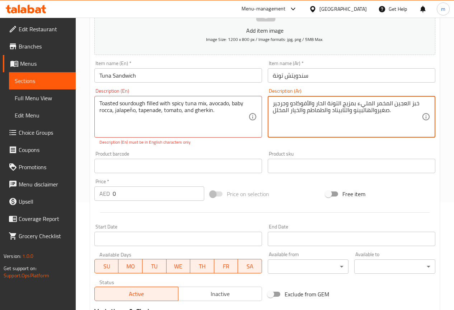
type textarea "خبز العجين المخمر المليء بمزيج التونة الحار والأفوكادو وجرجير صغيروالهالبينو وا…"
click at [142, 196] on input "0" at bounding box center [159, 193] width 92 height 14
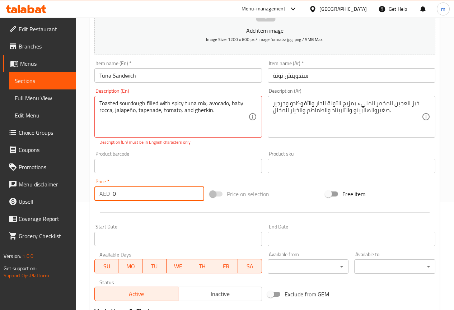
click at [142, 196] on input "0" at bounding box center [159, 193] width 92 height 14
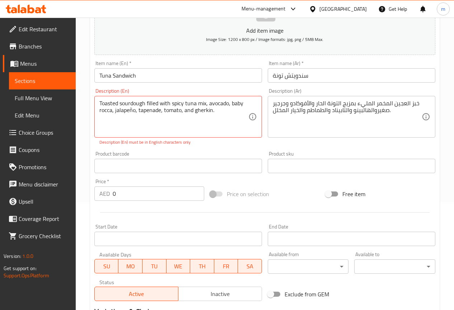
click at [115, 199] on input "0" at bounding box center [159, 193] width 92 height 14
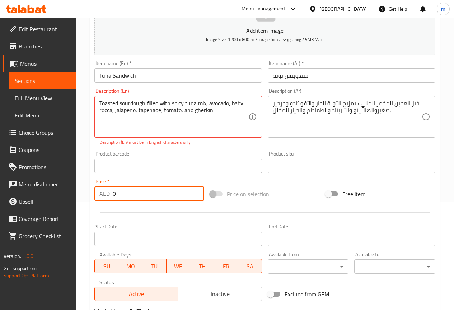
click at [115, 199] on input "0" at bounding box center [159, 193] width 92 height 14
type input "48"
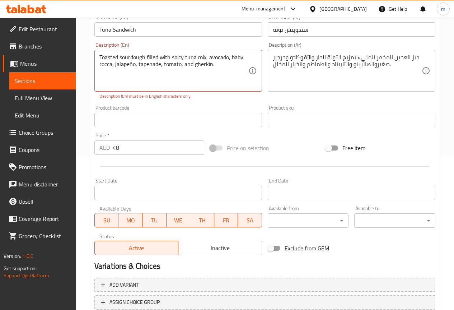
scroll to position [205, 0]
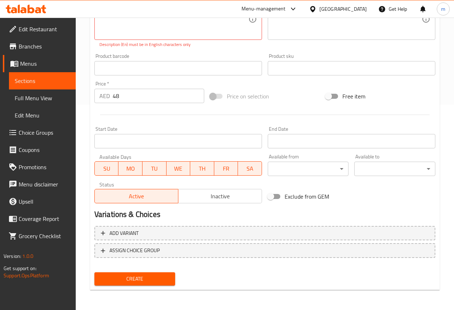
drag, startPoint x: 141, startPoint y: 281, endPoint x: 141, endPoint y: 277, distance: 4.0
click at [141, 281] on span "Create" at bounding box center [135, 278] width 70 height 9
click at [148, 278] on span "Create" at bounding box center [135, 278] width 70 height 9
click at [149, 280] on span "Create" at bounding box center [135, 278] width 70 height 9
click at [146, 282] on span "Create" at bounding box center [135, 278] width 70 height 9
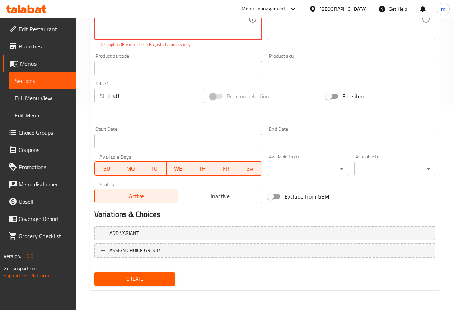
click at [146, 282] on span "Create" at bounding box center [135, 278] width 70 height 9
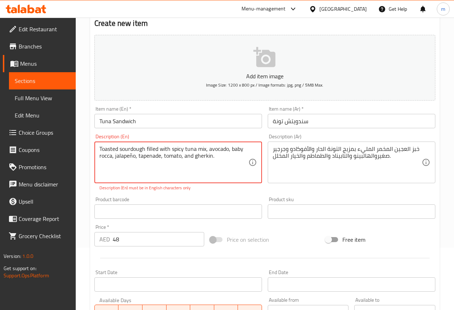
scroll to position [62, 0]
click at [212, 160] on textarea "Toasted sourdough filled with spicy tuna mix, avocado, baby rocca, jalapeño, ta…" at bounding box center [174, 163] width 149 height 34
click at [205, 165] on textarea "Toasted sourdough filled with spicy tuna mix, avocado, baby rocca, jalapeño, ta…" at bounding box center [174, 163] width 149 height 34
click at [203, 177] on textarea "Toasted sourdough filled with spicy tuna mix, avocado, baby rocca, jalapeño, ta…" at bounding box center [174, 163] width 149 height 34
click at [224, 159] on textarea "Toasted sourdough filled with spicy tuna mix, avocado, baby rocca, jalapeño, ta…" at bounding box center [174, 163] width 149 height 34
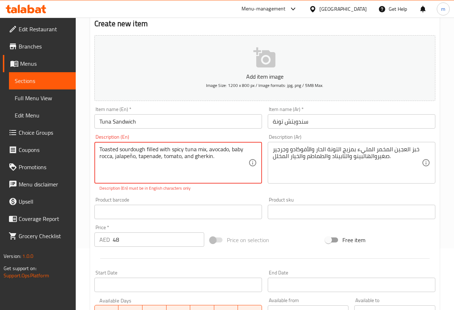
click at [130, 153] on textarea "Toasted sourdough filled with spicy tuna mix, avocado, baby rocca, jalapeño, ta…" at bounding box center [174, 163] width 149 height 34
click at [133, 156] on textarea "Toasted sourdough filled with spicy tuna mix, avocado, baby rocca, jalapeño, ta…" at bounding box center [174, 163] width 149 height 34
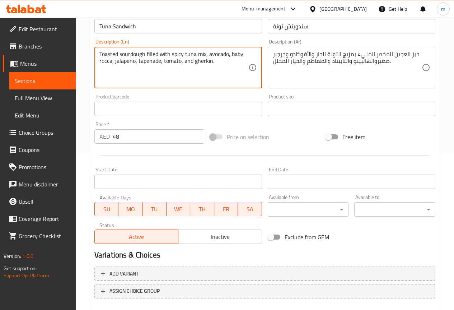
scroll to position [198, 0]
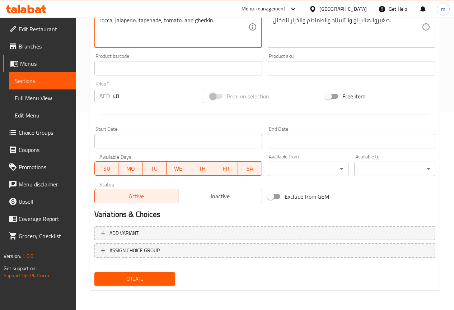
type textarea "Toasted sourdough filled with spicy tuna mix, avocado, baby rocca, jalapeno, ta…"
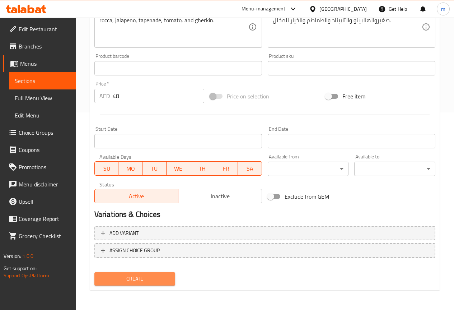
click at [143, 282] on span "Create" at bounding box center [135, 278] width 70 height 9
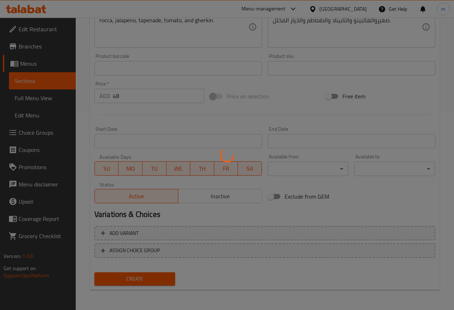
type input "0"
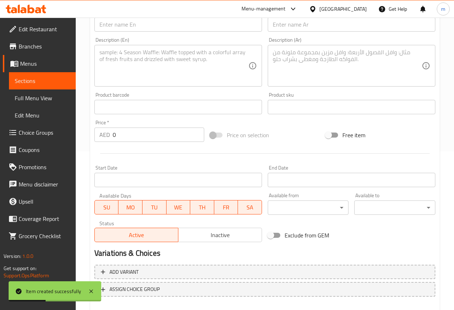
scroll to position [90, 0]
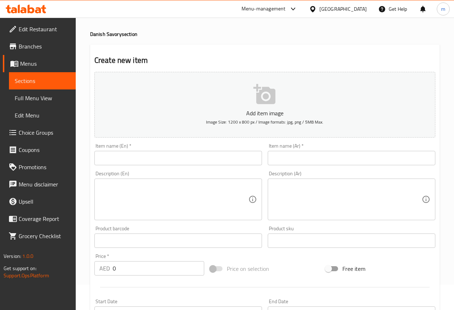
scroll to position [36, 0]
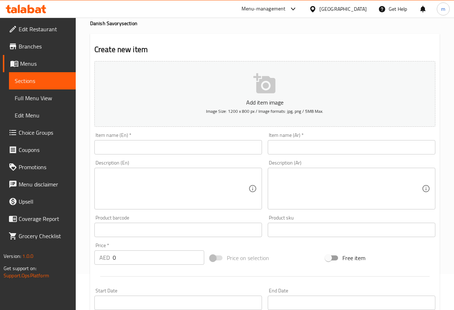
click at [42, 87] on link "Sections" at bounding box center [42, 80] width 67 height 17
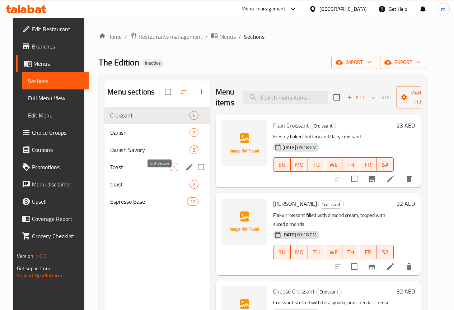
click at [185, 171] on icon "edit" at bounding box center [189, 167] width 9 height 9
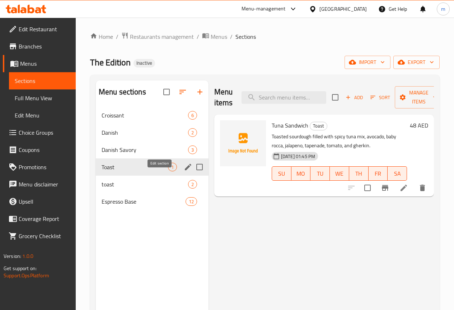
click at [184, 171] on icon "edit" at bounding box center [188, 167] width 9 height 9
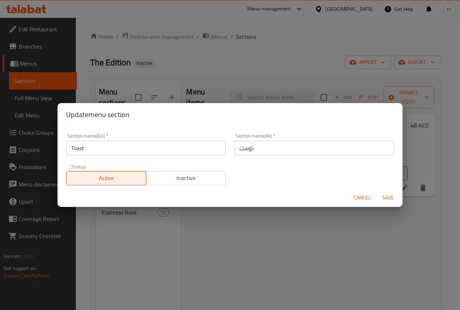
click at [132, 154] on input "Toast" at bounding box center [145, 148] width 159 height 14
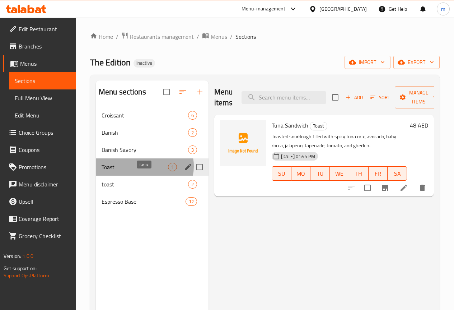
click at [168, 171] on span "1" at bounding box center [172, 167] width 8 height 7
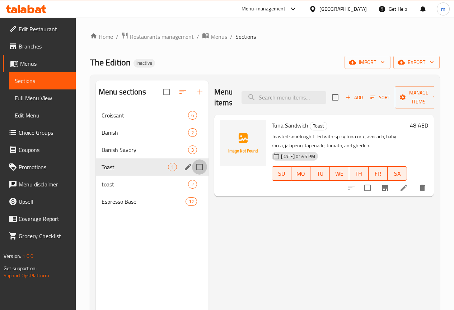
click at [192, 175] on input "Menu sections" at bounding box center [199, 166] width 15 height 15
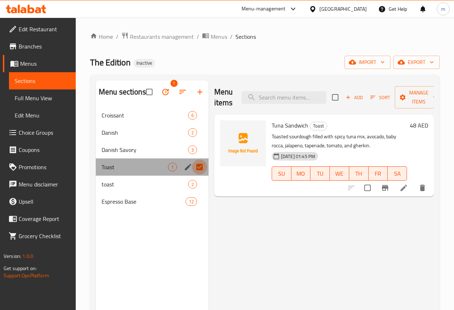
click at [192, 175] on input "Menu sections" at bounding box center [199, 166] width 15 height 15
checkbox input "false"
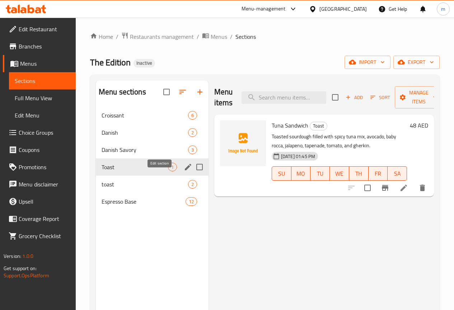
click at [185, 170] on icon "edit" at bounding box center [188, 167] width 6 height 6
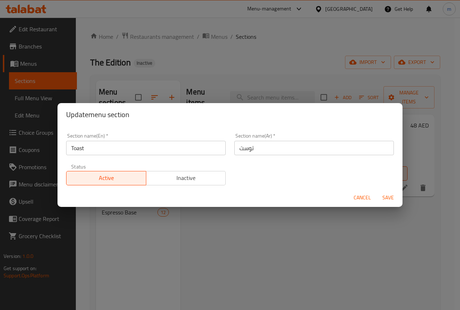
click at [364, 198] on span "Cancel" at bounding box center [361, 197] width 17 height 9
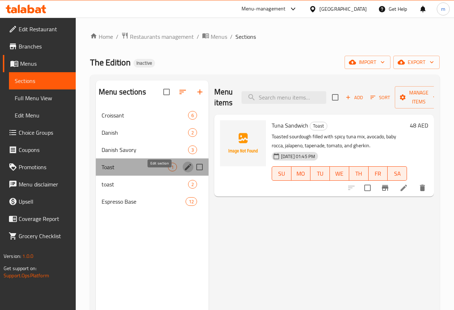
click at [185, 170] on icon "edit" at bounding box center [188, 167] width 6 height 6
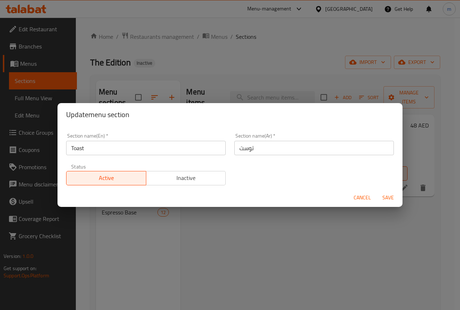
click at [156, 150] on input "Toast" at bounding box center [145, 148] width 159 height 14
type input "س"
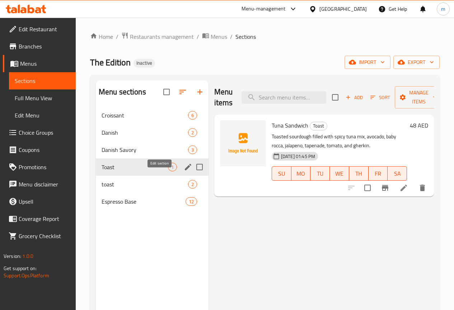
click at [185, 170] on icon "edit" at bounding box center [188, 167] width 6 height 6
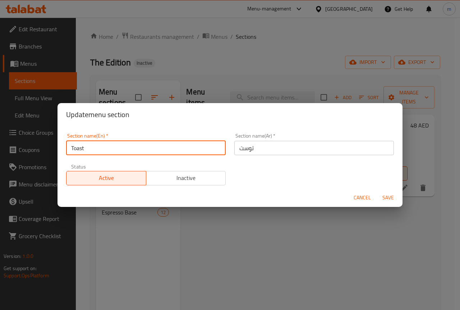
click at [142, 145] on input "Toast" at bounding box center [145, 148] width 159 height 14
paste input "Sandwich"
type input "Sandwich"
click at [244, 140] on div "Section name(Ar)   * توست Section name(Ar) *" at bounding box center [313, 144] width 159 height 22
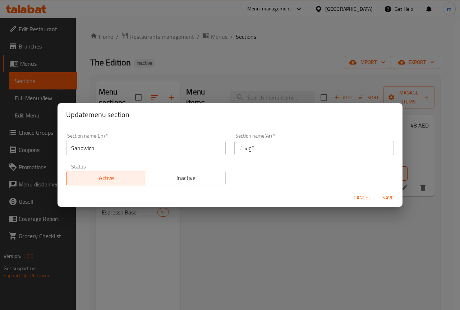
click at [245, 144] on input "توست" at bounding box center [313, 148] width 159 height 14
type input "s"
type input "ِ"
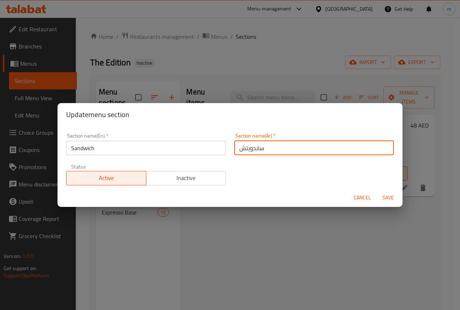
type input "ساندويتش"
click at [390, 197] on span "Save" at bounding box center [387, 197] width 17 height 9
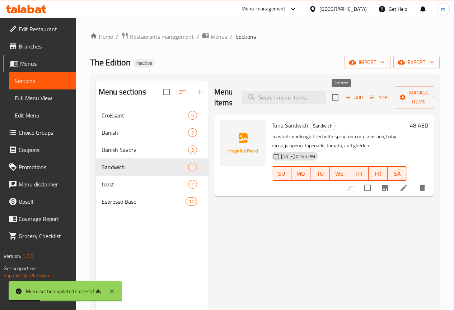
click at [345, 98] on icon "button" at bounding box center [348, 97] width 6 height 6
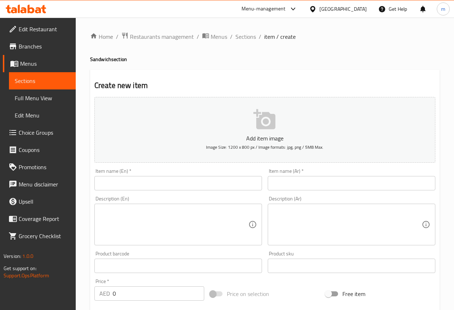
click at [132, 188] on input "text" at bounding box center [178, 183] width 168 height 14
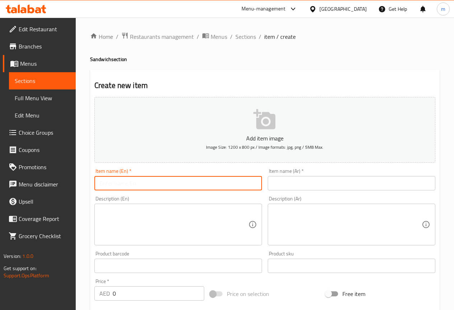
paste input "Halloumi Sandwich"
type input "Halloumi Sandwich"
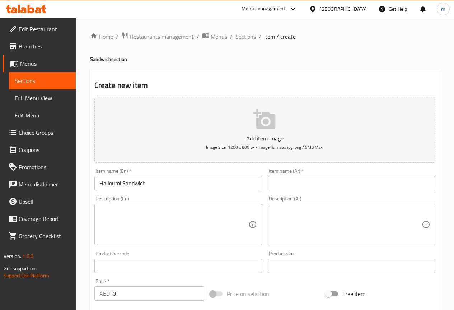
click at [313, 193] on div "Item name (Ar)   * Item name (Ar) *" at bounding box center [352, 180] width 174 height 28
click at [312, 188] on input "text" at bounding box center [352, 183] width 168 height 14
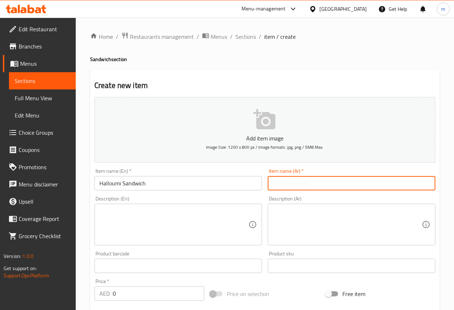
paste input "ساندويتش الحلومي"
type input "ساندويتش الحلومي"
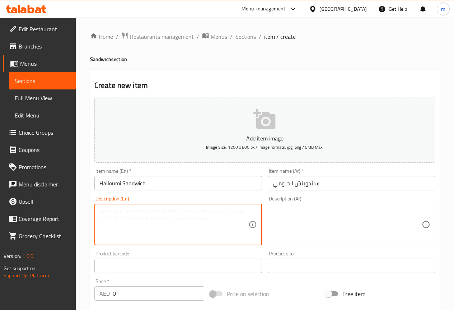
click at [228, 211] on textarea at bounding box center [174, 225] width 149 height 34
paste textarea "White toasted bread with garlic halloumi, mayonnaise, pesto sauce, topped with …"
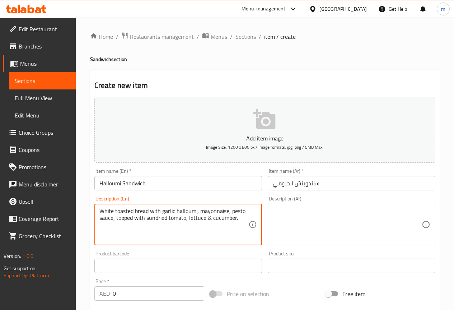
type textarea "White toasted bread with garlic halloumi, mayonnaise, pesto sauce, topped with …"
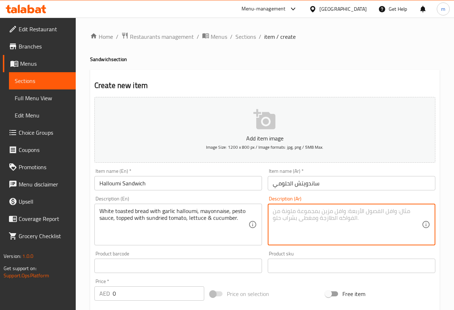
click at [327, 216] on textarea at bounding box center [347, 225] width 149 height 34
paste textarea "خبز أبيض محمص مع جبنة حلومي، ثوم، مايونيز، صوص بيستو، ومغطى بالطماطم المجففة، خ…"
type textarea "خبز أبيض محمص مع جبنة حلومي، ثوم، مايونيز، صوص بيستو، ومغطى بالطماطم المجففة، خ…"
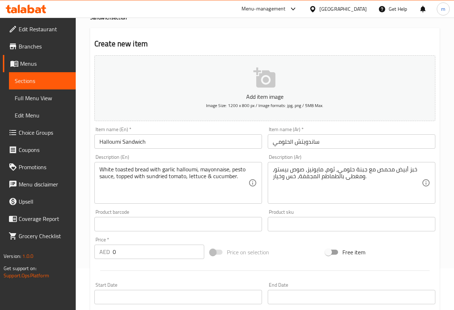
scroll to position [108, 0]
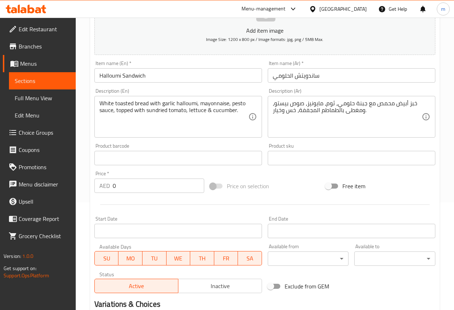
click at [143, 188] on input "0" at bounding box center [159, 186] width 92 height 14
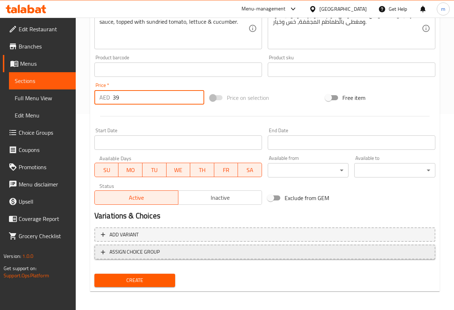
scroll to position [198, 0]
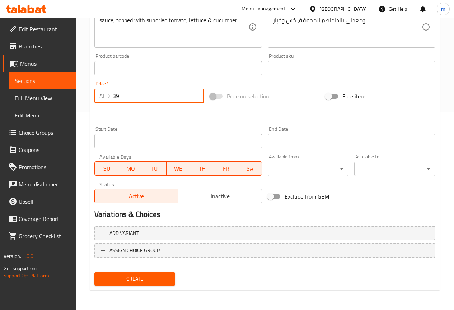
type input "39"
click at [150, 280] on span "Create" at bounding box center [135, 278] width 70 height 9
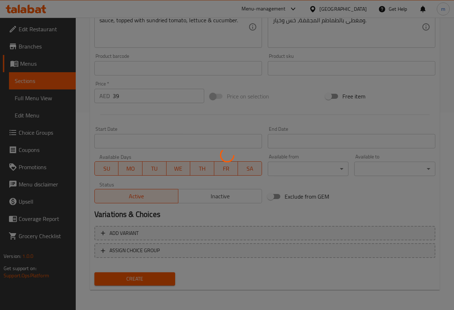
type input "0"
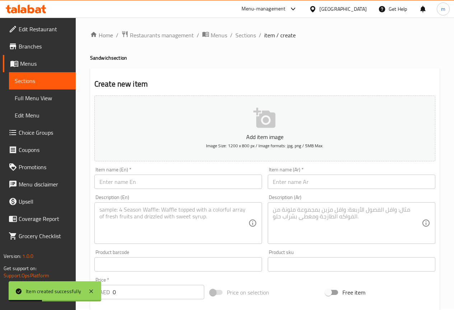
scroll to position [0, 0]
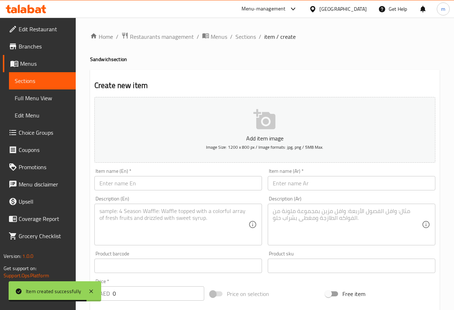
click at [198, 180] on input "text" at bounding box center [178, 183] width 168 height 14
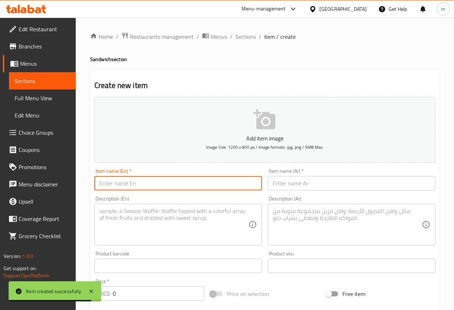
paste input "Truffle Turkey Sandwich"
type input "Truffle Turkey Sandwich"
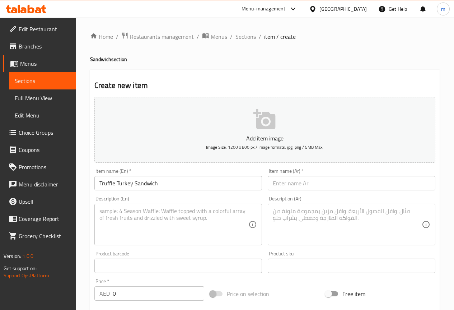
click at [290, 178] on input "text" at bounding box center [352, 183] width 168 height 14
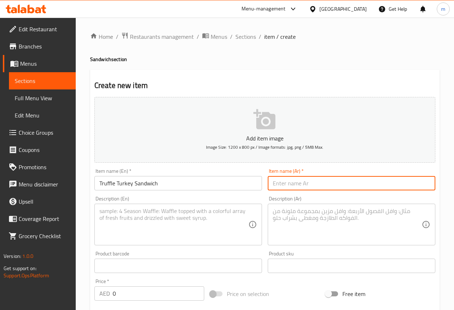
paste input "ساندويتش تركي بالتروفل"
type input "ساندويتش تركي بالتروفل"
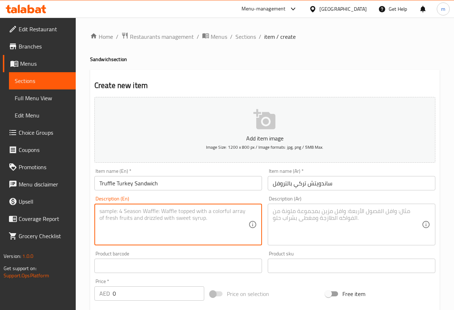
click at [195, 220] on textarea at bounding box center [174, 225] width 149 height 34
paste textarea "White toasted bread with cream cheese, guacamole, turkey breast, sautéed mushro…"
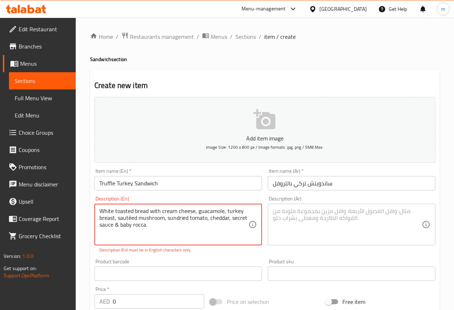
type textarea "White toasted bread with cream cheese, guacamole, turkey breast, sautéed mushro…"
click at [323, 212] on textarea at bounding box center [347, 225] width 149 height 34
paste textarea "خبز أبيض محمص مع جبنة كريمية، جواكامولي، صدر ديك رومي، ماشروم سوتيه، طماطم مجفف…"
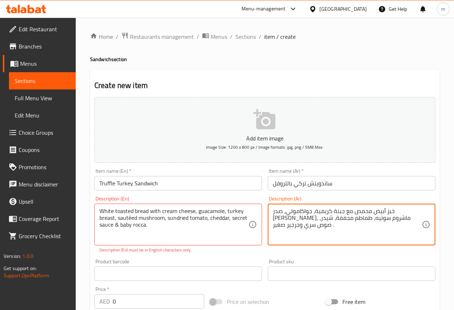
type textarea "خبز أبيض محمص مع جبنة كريمية، جواكامولي، صدر ديك رومي، ماشروم سوتيه، طماطم مجفف…"
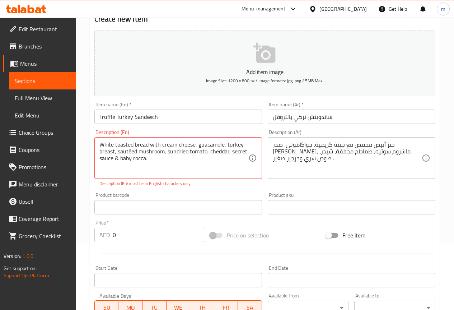
scroll to position [144, 0]
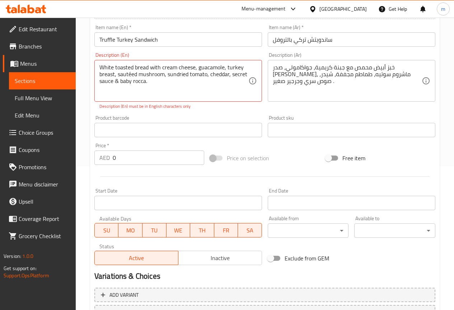
click at [119, 156] on input "0" at bounding box center [159, 158] width 92 height 14
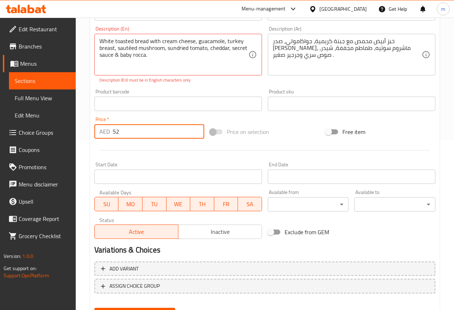
scroll to position [205, 0]
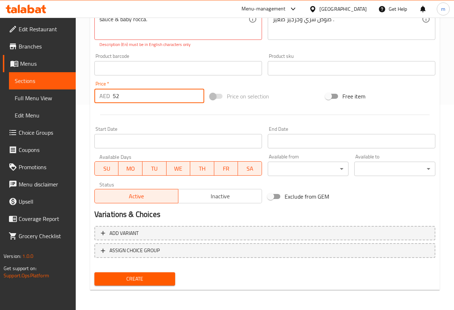
type input "52"
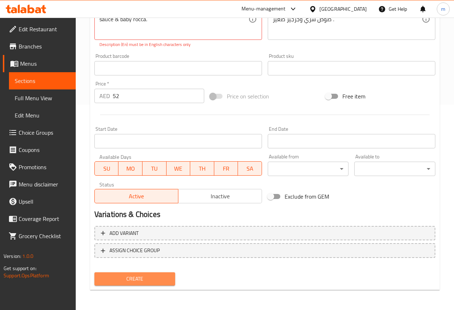
click at [134, 276] on span "Create" at bounding box center [135, 278] width 70 height 9
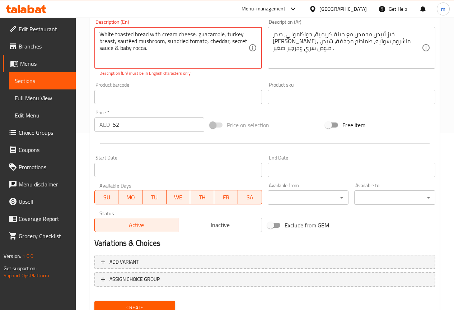
scroll to position [98, 0]
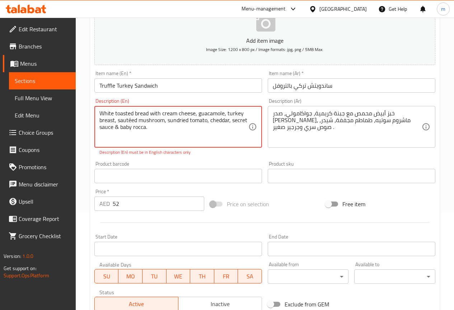
click at [131, 120] on textarea "White toasted bread with cream cheese, guacamole, turkey breast, sautéed mushro…" at bounding box center [174, 127] width 149 height 34
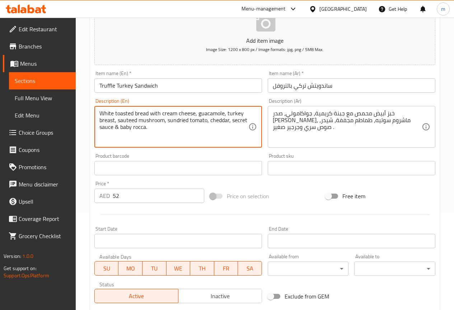
scroll to position [198, 0]
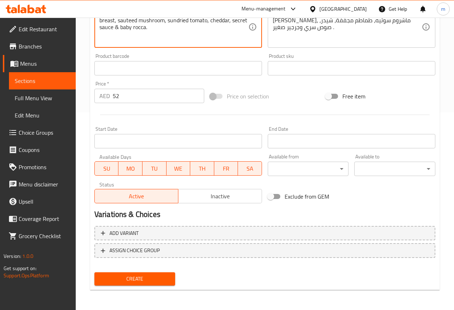
type textarea "White toasted bread with cream cheese, guacamole, turkey breast, sauteed mushro…"
click at [146, 276] on span "Create" at bounding box center [135, 278] width 70 height 9
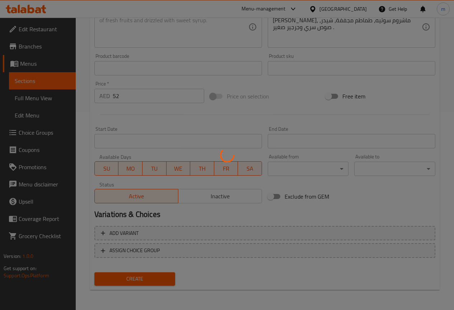
type input "0"
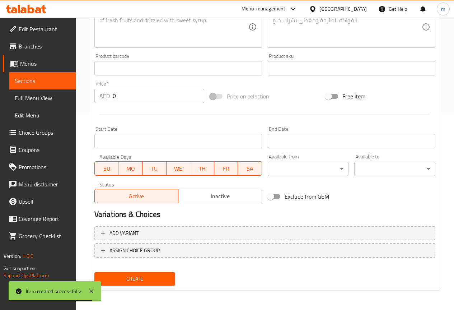
click at [47, 84] on span "Sections" at bounding box center [42, 81] width 55 height 9
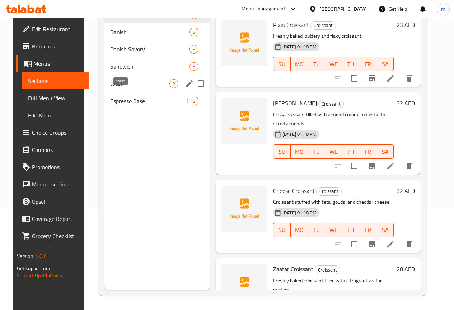
click at [112, 88] on span "toast" at bounding box center [139, 83] width 59 height 9
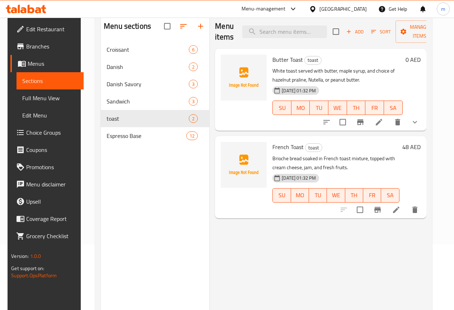
scroll to position [29, 0]
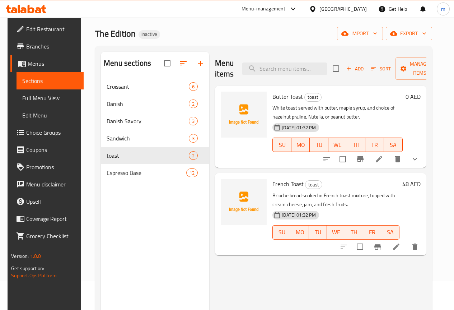
click at [273, 95] on span "Butter Toast" at bounding box center [288, 96] width 31 height 11
click at [333, 103] on p "White toast served with butter, maple syrup, and choice of hazelnut praline, Nu…" at bounding box center [338, 112] width 130 height 18
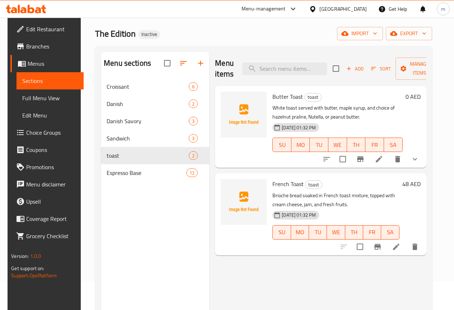
click at [281, 126] on span "[DATE] 01:32 PM" at bounding box center [299, 127] width 40 height 7
click at [383, 158] on icon at bounding box center [379, 159] width 6 height 6
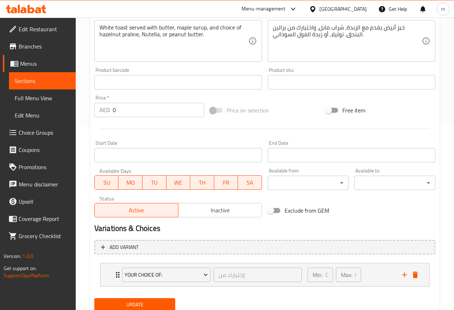
scroll to position [209, 0]
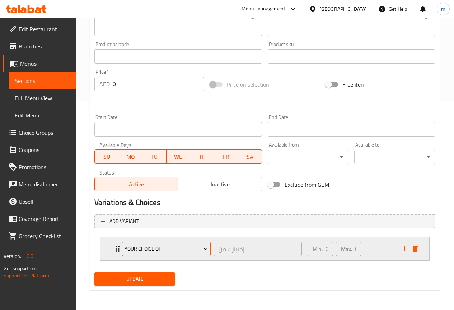
click at [190, 249] on span "Your Choice Of:" at bounding box center [166, 249] width 83 height 9
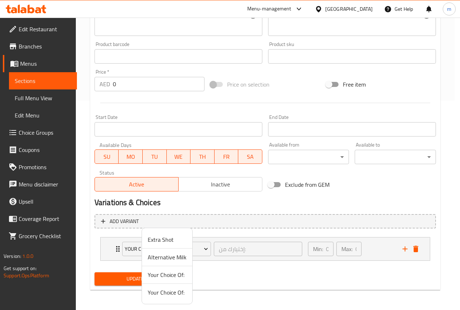
click at [247, 223] on div at bounding box center [230, 155] width 460 height 310
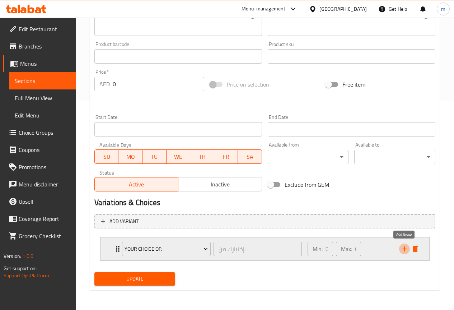
click at [403, 247] on icon "add" at bounding box center [405, 249] width 9 height 9
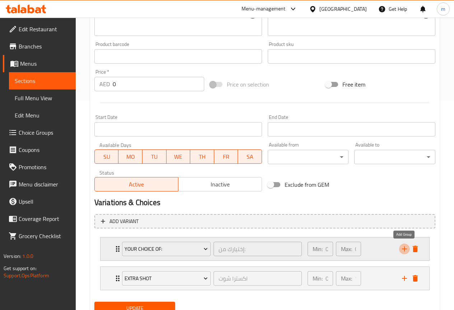
click at [403, 247] on icon "add" at bounding box center [405, 249] width 9 height 9
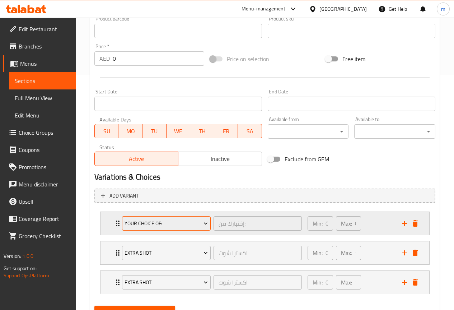
scroll to position [268, 0]
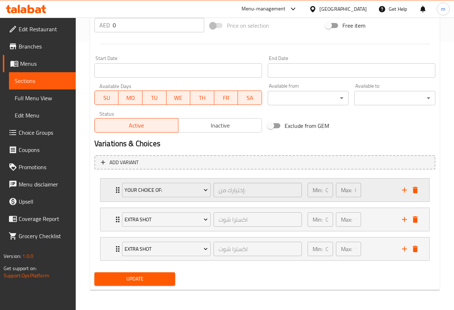
click at [326, 191] on div "Min: 0 ​" at bounding box center [320, 190] width 25 height 14
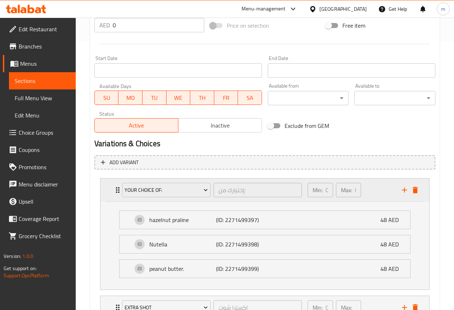
click at [324, 191] on div "Min: 0 ​" at bounding box center [320, 190] width 25 height 14
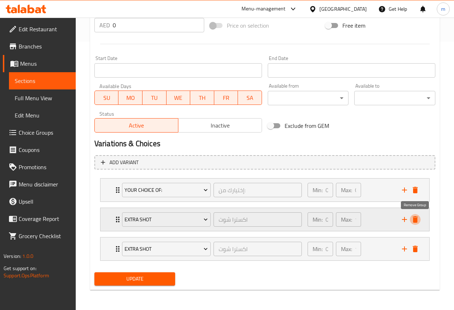
click at [417, 219] on icon "delete" at bounding box center [415, 219] width 5 height 6
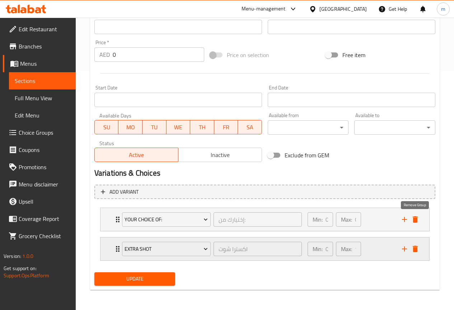
click at [417, 219] on icon "delete" at bounding box center [415, 219] width 5 height 6
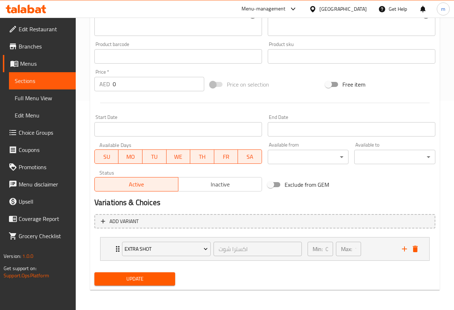
scroll to position [209, 0]
click at [401, 246] on icon "add" at bounding box center [405, 249] width 9 height 9
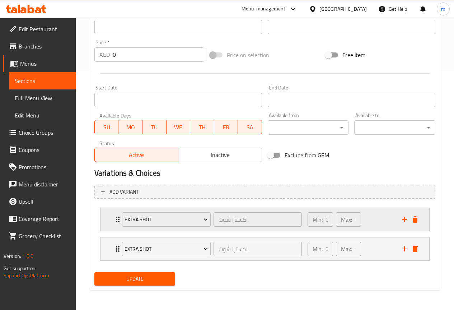
click at [320, 217] on p "Min:" at bounding box center [318, 219] width 10 height 9
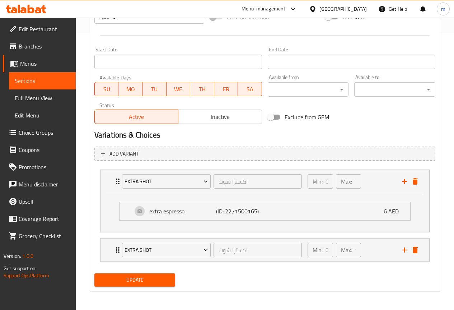
scroll to position [278, 0]
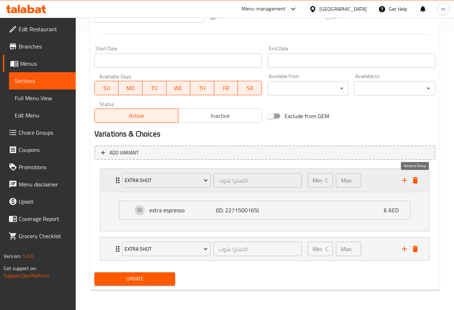
click at [412, 184] on icon "delete" at bounding box center [415, 180] width 9 height 9
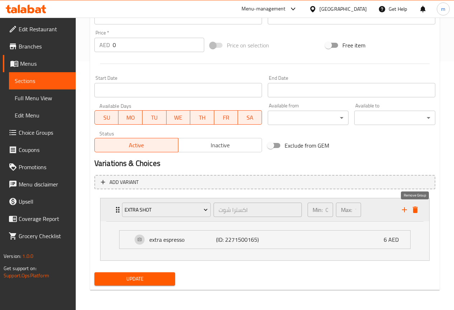
click at [415, 208] on icon "delete" at bounding box center [415, 210] width 5 height 6
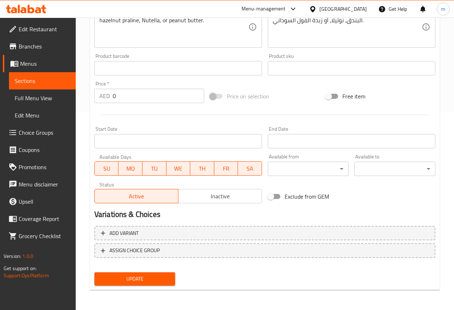
scroll to position [198, 0]
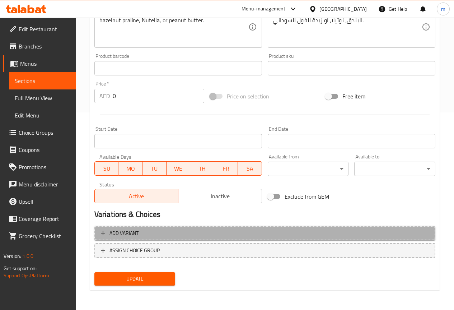
click at [142, 230] on span "Add variant" at bounding box center [265, 233] width 328 height 9
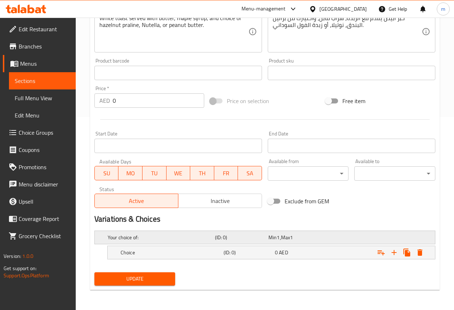
click at [150, 241] on div "Your choice of:" at bounding box center [159, 237] width 107 height 10
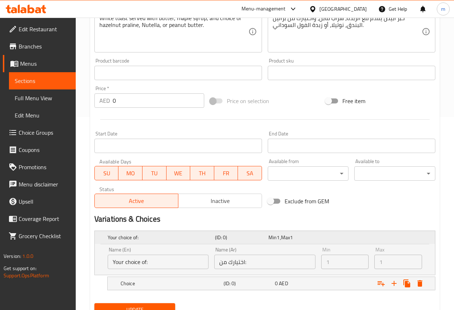
click at [233, 239] on h5 "(ID: 0)" at bounding box center [240, 237] width 51 height 7
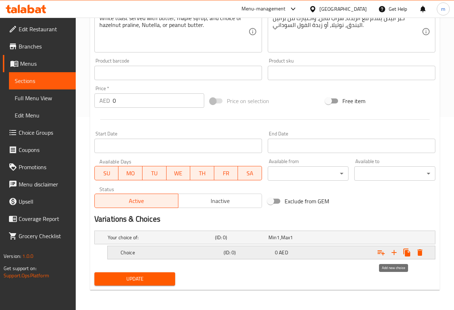
click at [398, 253] on icon "Expand" at bounding box center [394, 252] width 9 height 9
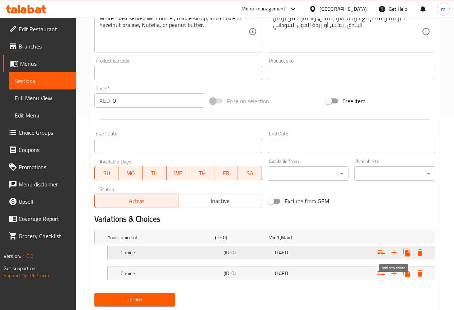
click at [397, 253] on icon "Expand" at bounding box center [394, 252] width 9 height 9
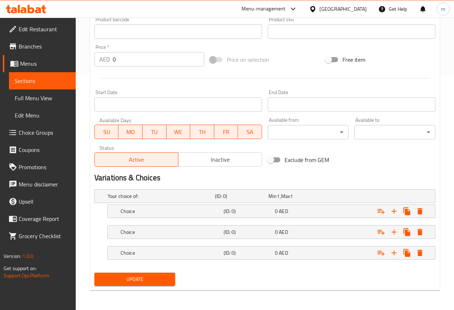
scroll to position [235, 0]
click at [212, 199] on h5 "Choice" at bounding box center [160, 195] width 105 height 7
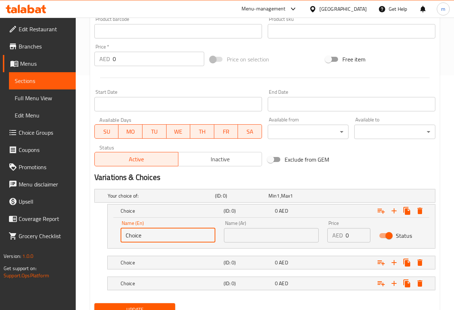
click at [194, 236] on input "Choice" at bounding box center [168, 235] width 95 height 14
click at [175, 235] on input "Choice" at bounding box center [168, 235] width 95 height 14
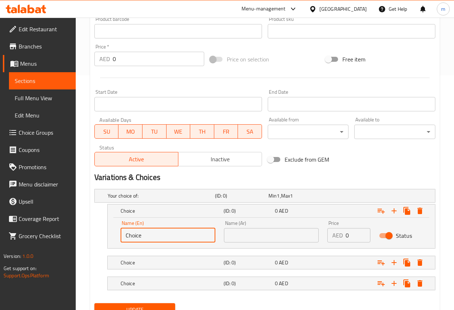
click at [175, 235] on input "Choice" at bounding box center [168, 235] width 95 height 14
paste input "hazelnut pralin"
type input "hazelnut praline"
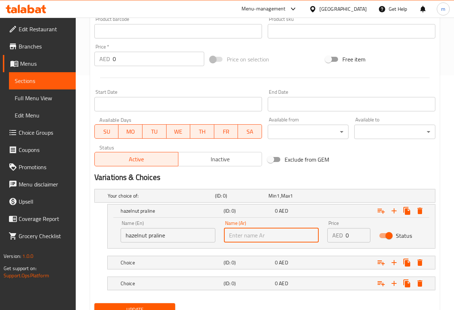
click at [235, 238] on input "text" at bounding box center [271, 235] width 95 height 14
paste input "زبده الفول السوداني"
type input "زبده الفول السوداني"
click at [344, 240] on div "AED 0 Price" at bounding box center [349, 235] width 43 height 14
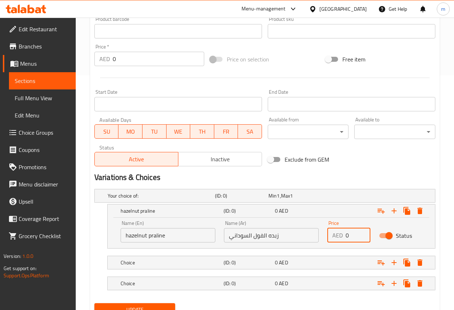
click at [344, 240] on div "AED 0 Price" at bounding box center [349, 235] width 43 height 14
drag, startPoint x: 343, startPoint y: 236, endPoint x: 351, endPoint y: 235, distance: 8.4
click at [351, 235] on div "AED 0 Price" at bounding box center [349, 235] width 43 height 14
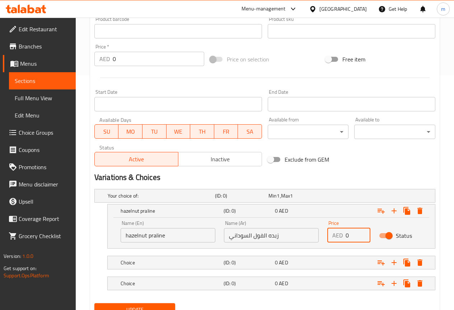
click at [351, 235] on input "0" at bounding box center [358, 235] width 25 height 14
type input "48"
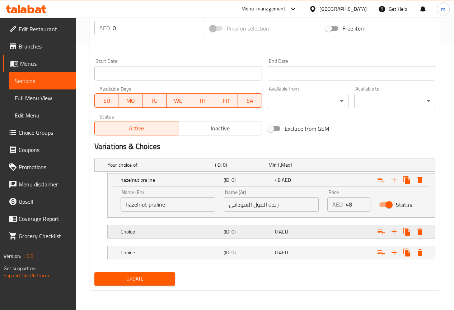
click at [328, 166] on div "Expand" at bounding box center [374, 164] width 107 height 3
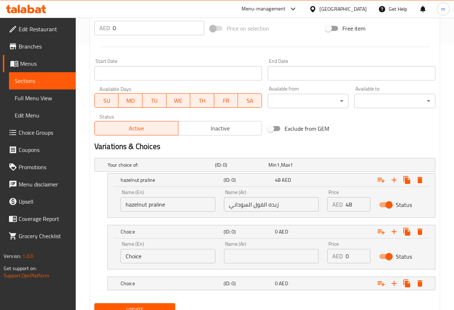
click at [177, 253] on input "Choice" at bounding box center [168, 256] width 95 height 14
paste input "Nutella"
type input "Nutella"
click at [259, 256] on input "text" at bounding box center [271, 256] width 95 height 14
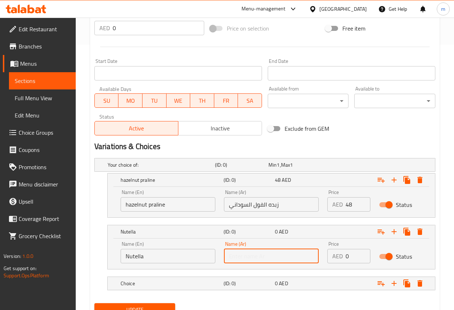
paste input "نوتيلا"
type input "نوتيلا"
click at [341, 255] on p "AED" at bounding box center [338, 256] width 10 height 9
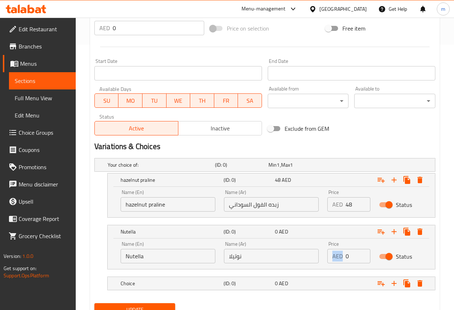
click at [341, 255] on p "AED" at bounding box center [338, 256] width 10 height 9
click at [346, 255] on input "0" at bounding box center [358, 256] width 25 height 14
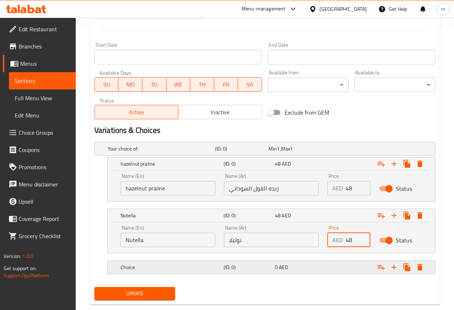
scroll to position [296, 0]
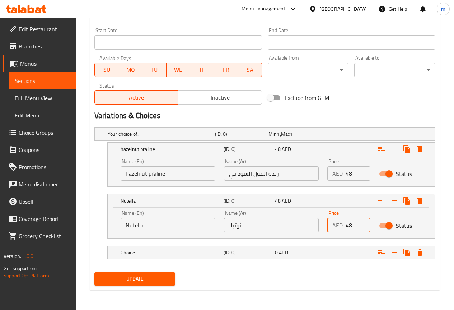
type input "48"
click at [194, 138] on h5 "Choice" at bounding box center [160, 133] width 105 height 7
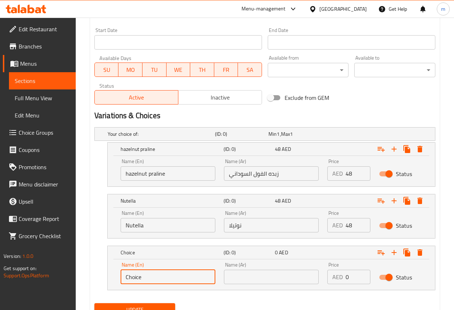
click at [188, 272] on input "Choice" at bounding box center [168, 277] width 95 height 14
paste input "peanut butter."
type input "peanut butter."
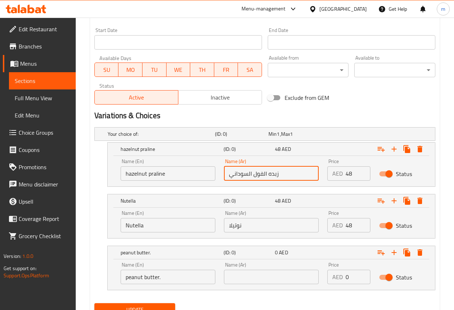
click at [267, 175] on input "زبده الفول السوداني" at bounding box center [271, 173] width 95 height 14
click at [250, 278] on input "text" at bounding box center [271, 277] width 95 height 14
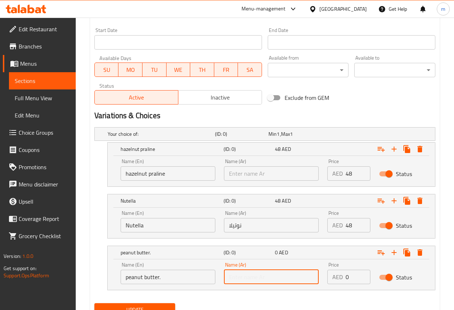
paste input "زبده الفول السوداني"
type input "زبده الفول السوداني"
click at [253, 179] on input "text" at bounding box center [271, 173] width 95 height 14
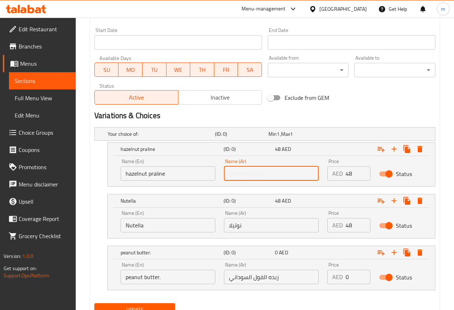
paste input "برالين البندق"
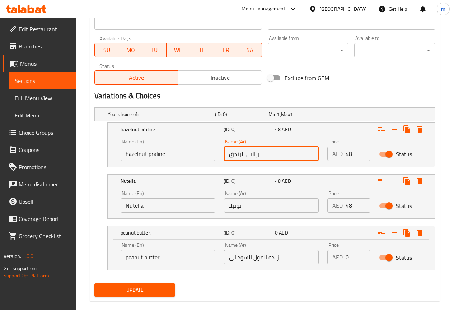
scroll to position [327, 0]
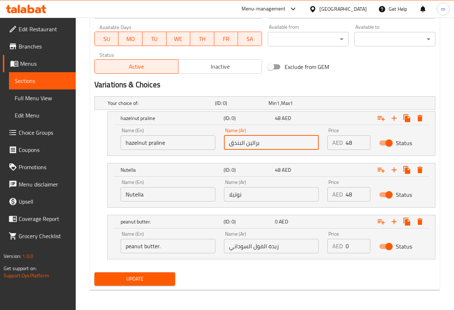
type input "برالين البندق"
click at [355, 245] on input "0" at bounding box center [358, 246] width 25 height 14
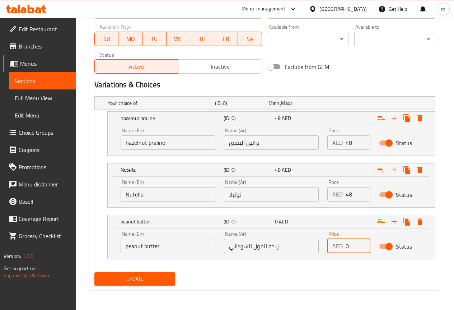
click at [355, 245] on input "0" at bounding box center [358, 246] width 25 height 14
type input "48"
click at [116, 276] on span "Update" at bounding box center [135, 278] width 70 height 9
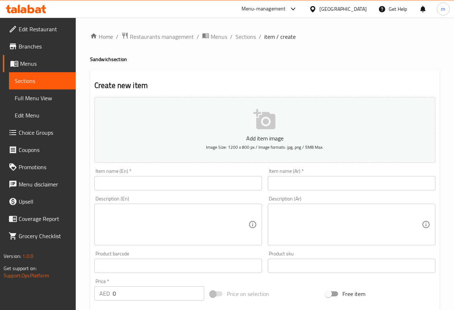
click at [43, 79] on span "Sections" at bounding box center [42, 81] width 55 height 9
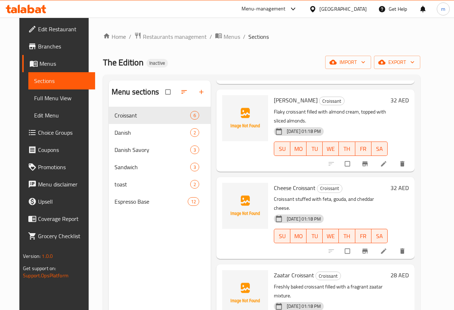
scroll to position [108, 0]
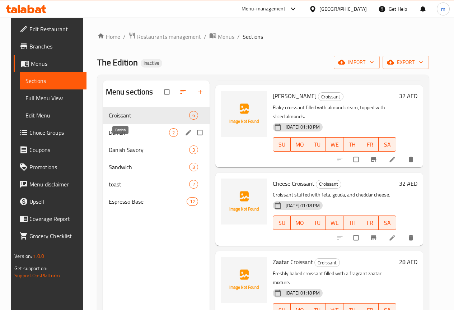
click at [114, 137] on span "Danish" at bounding box center [139, 132] width 60 height 9
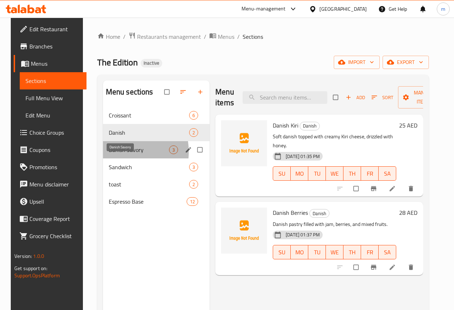
click at [110, 154] on span "Danish Savory" at bounding box center [139, 149] width 60 height 9
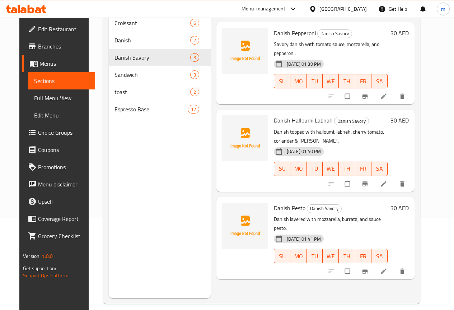
scroll to position [101, 0]
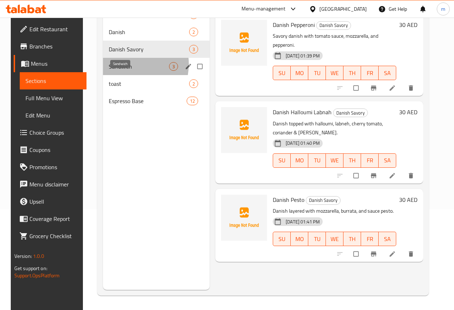
click at [116, 71] on span "Sandwich" at bounding box center [139, 66] width 60 height 9
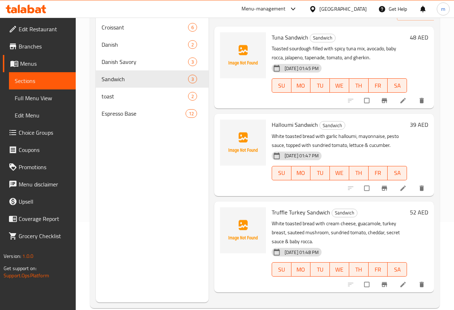
scroll to position [101, 0]
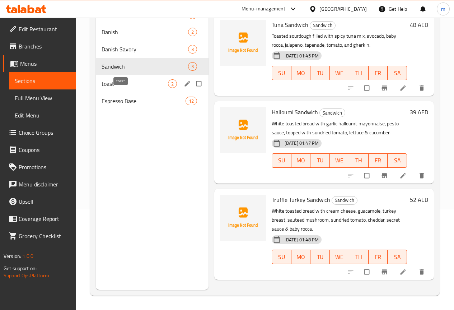
click at [105, 88] on span "toast" at bounding box center [135, 83] width 66 height 9
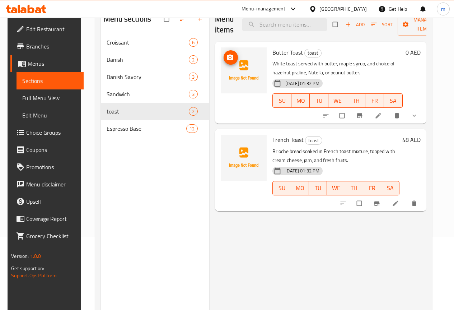
scroll to position [65, 0]
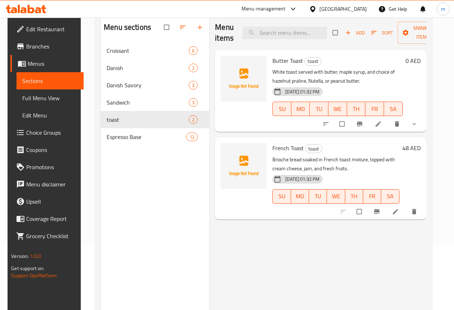
click at [273, 72] on p "White toast served with butter, maple syrup, and choice of hazelnut praline, Nu…" at bounding box center [338, 77] width 130 height 18
click at [289, 68] on p "White toast served with butter, maple syrup, and choice of hazelnut praline, Nu…" at bounding box center [338, 77] width 130 height 18
click at [227, 63] on img at bounding box center [244, 79] width 46 height 46
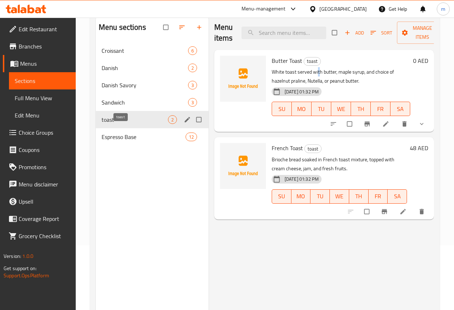
click at [124, 124] on span "toast" at bounding box center [135, 119] width 66 height 9
click at [184, 123] on icon "edit" at bounding box center [187, 119] width 7 height 7
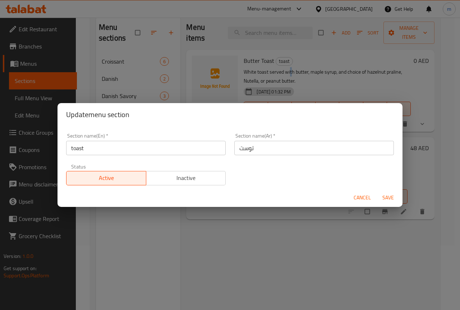
click at [360, 195] on span "Cancel" at bounding box center [361, 197] width 17 height 9
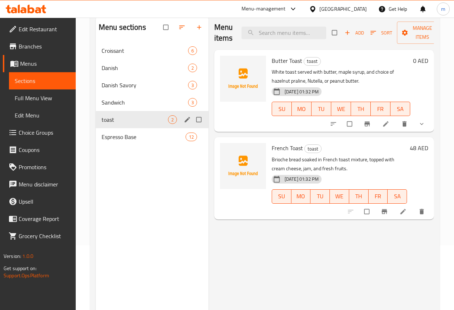
click at [341, 69] on p "White toast served with butter, maple syrup, and choice of hazelnut praline, Nu…" at bounding box center [341, 77] width 139 height 18
click at [49, 82] on span "Sections" at bounding box center [42, 81] width 55 height 9
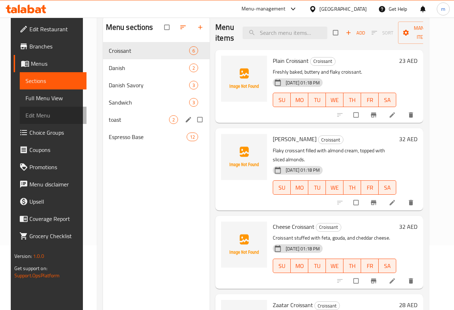
click at [33, 113] on span "Edit Menu" at bounding box center [53, 115] width 55 height 9
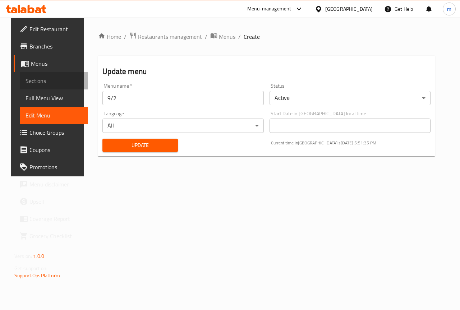
click at [33, 81] on span "Sections" at bounding box center [54, 81] width 56 height 9
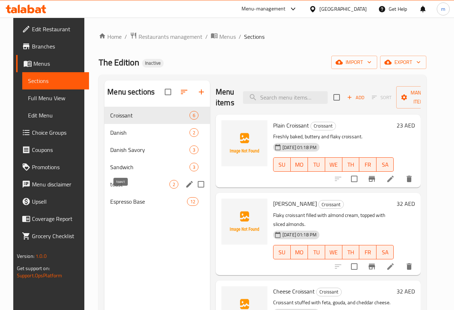
click at [124, 189] on span "toast" at bounding box center [139, 184] width 59 height 9
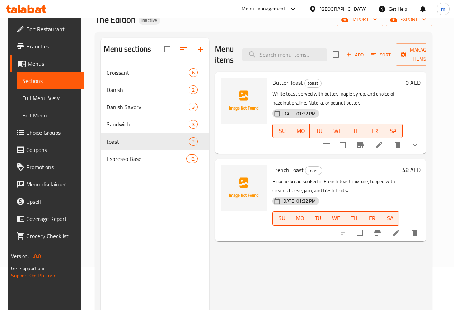
scroll to position [29, 0]
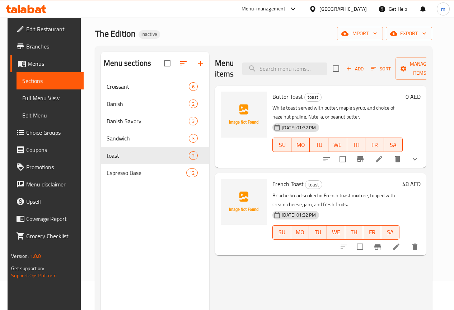
click at [424, 158] on button "show more" at bounding box center [415, 159] width 17 height 17
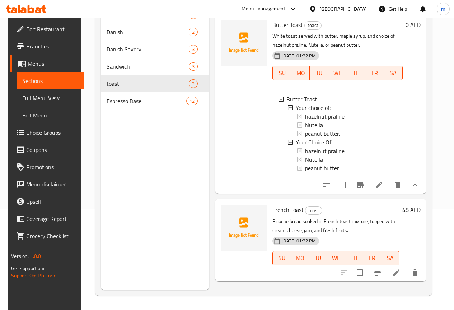
scroll to position [0, 0]
click at [420, 189] on icon "show more" at bounding box center [415, 185] width 9 height 9
